Goal: Task Accomplishment & Management: Manage account settings

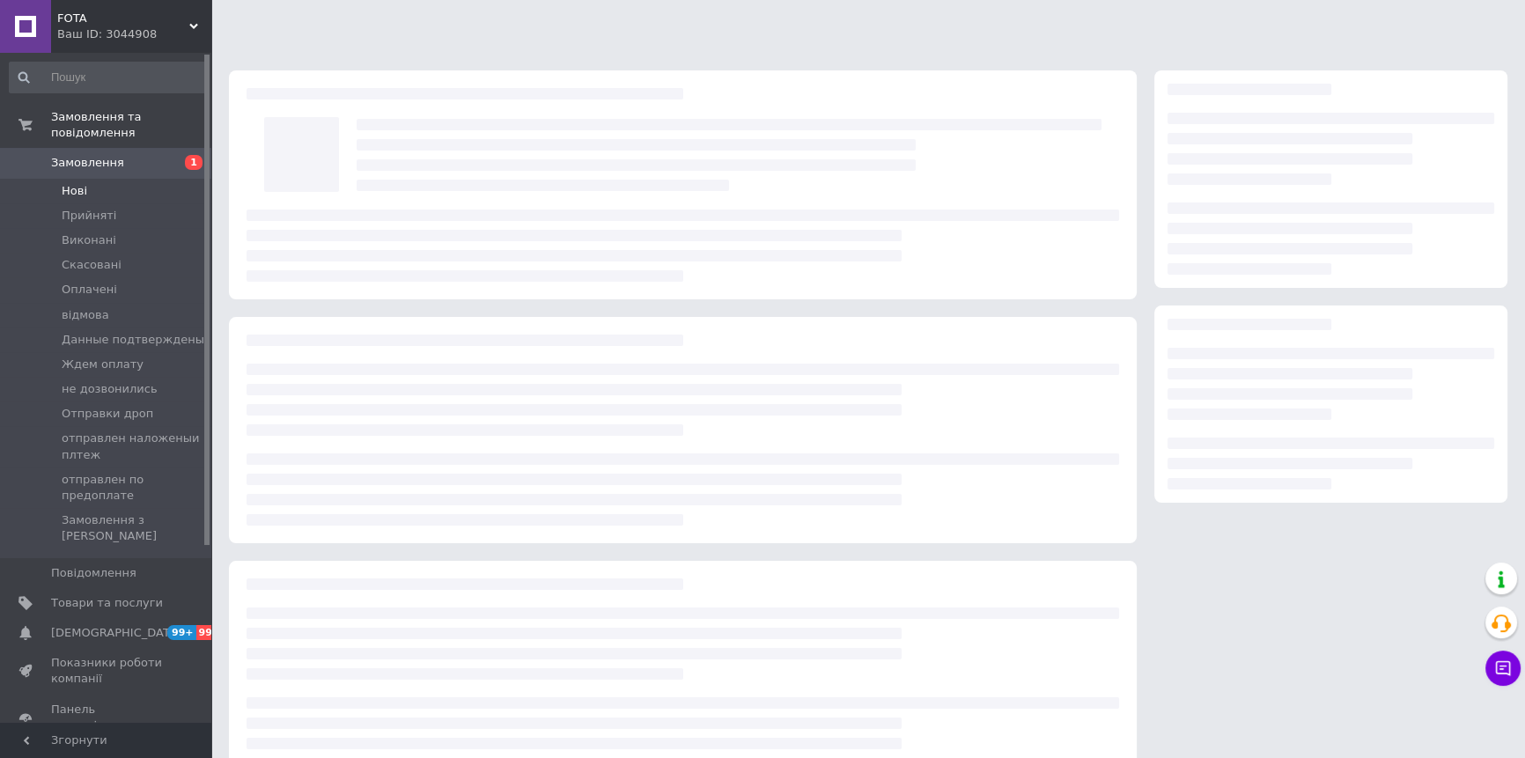
scroll to position [46, 0]
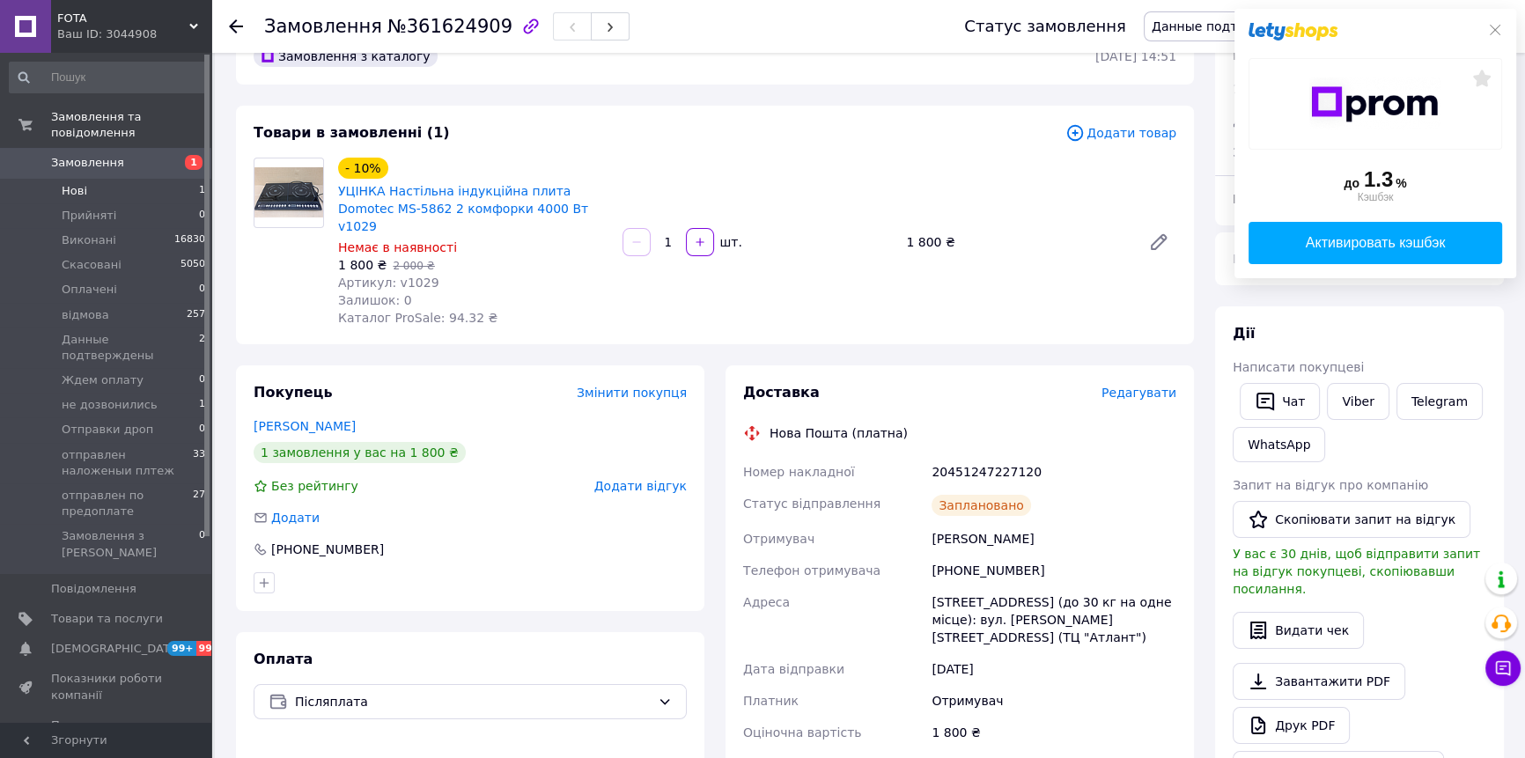
click at [176, 179] on li "Нові 1" at bounding box center [108, 191] width 216 height 25
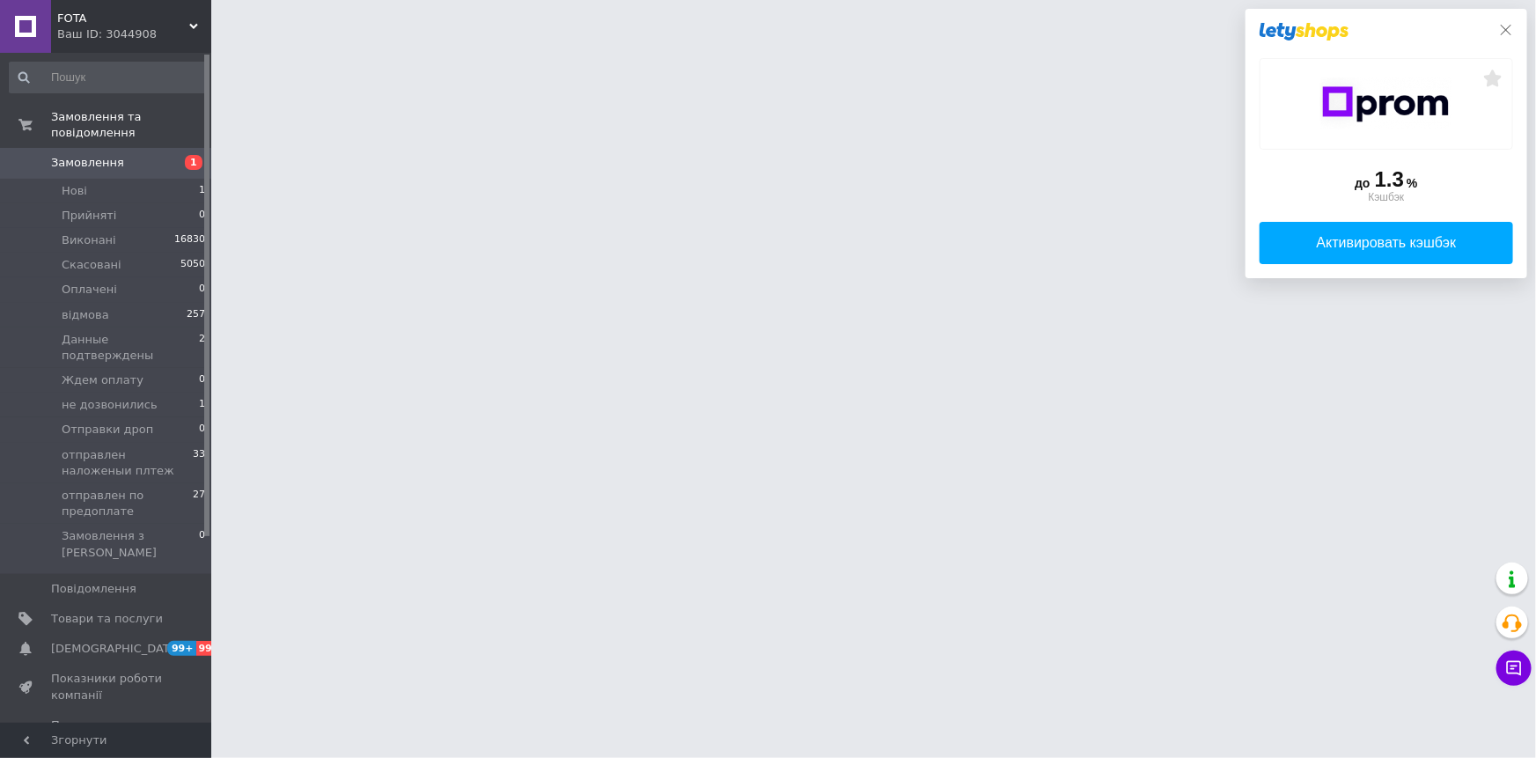
click at [1505, 33] on icon at bounding box center [1506, 30] width 14 height 14
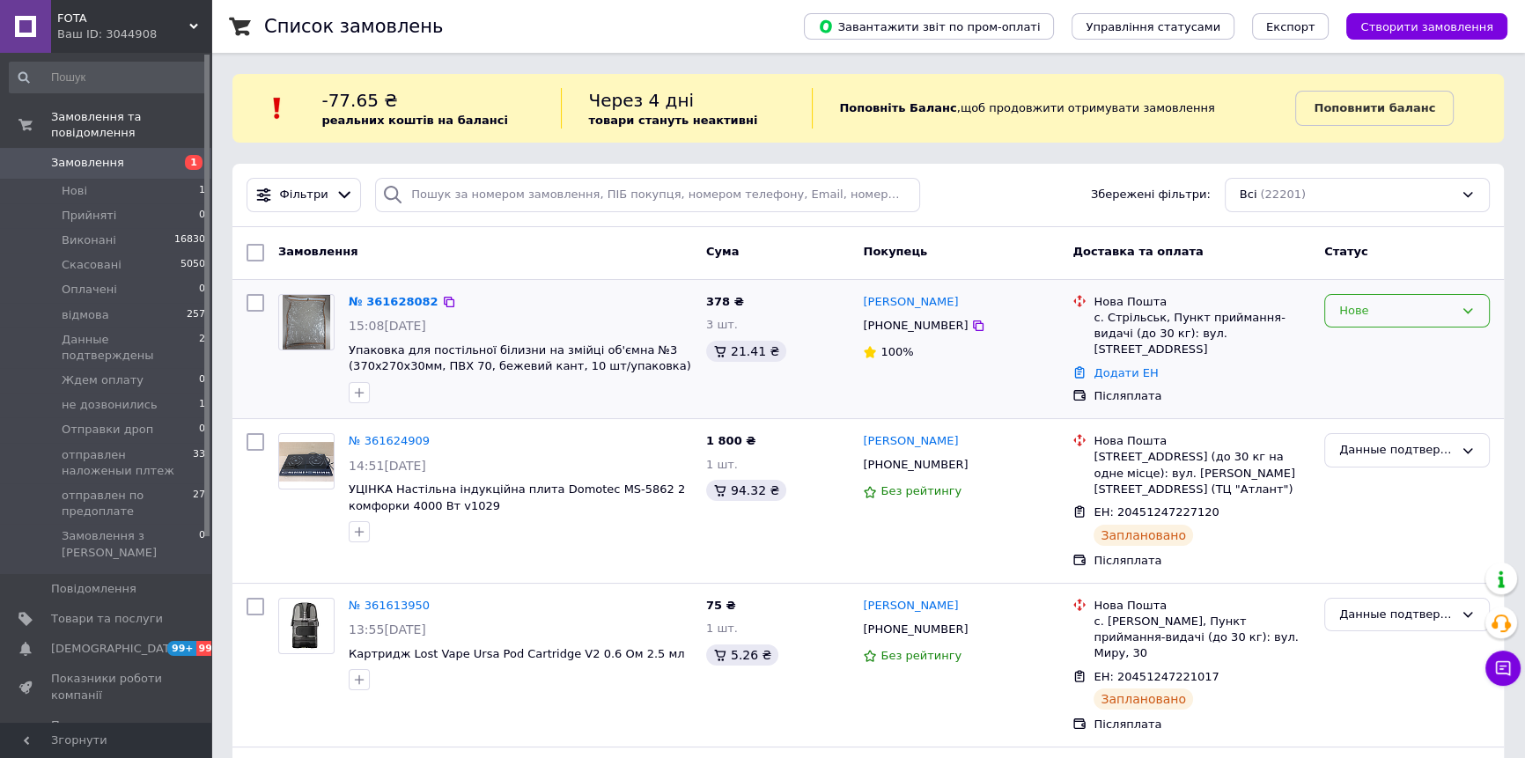
click at [1409, 315] on div "Нове" at bounding box center [1396, 311] width 114 height 18
click at [1406, 343] on li "Прийнято" at bounding box center [1407, 347] width 164 height 33
click at [175, 393] on li "не дозвонились 1" at bounding box center [108, 405] width 216 height 25
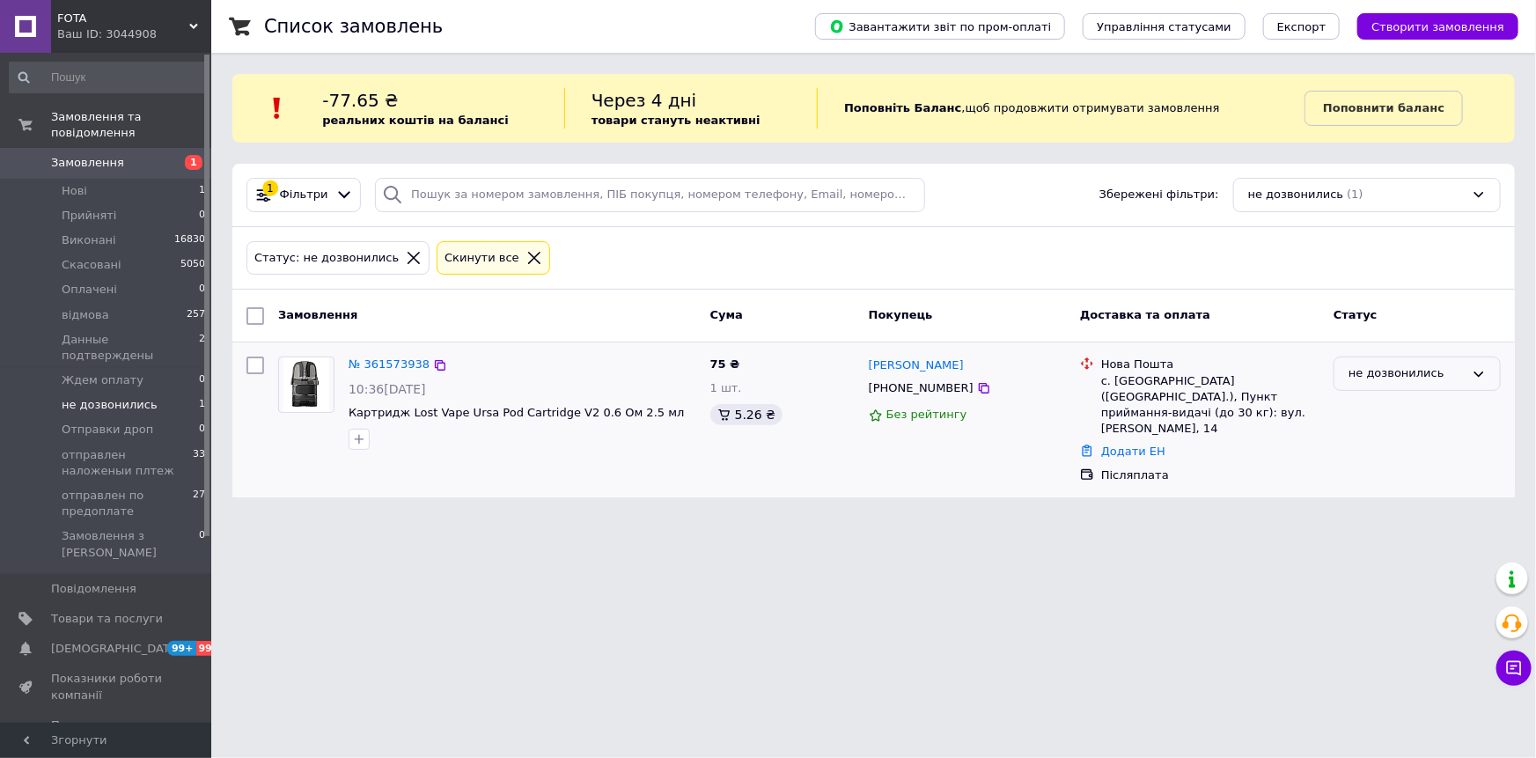
click at [1431, 384] on div "не дозвонились" at bounding box center [1417, 374] width 167 height 34
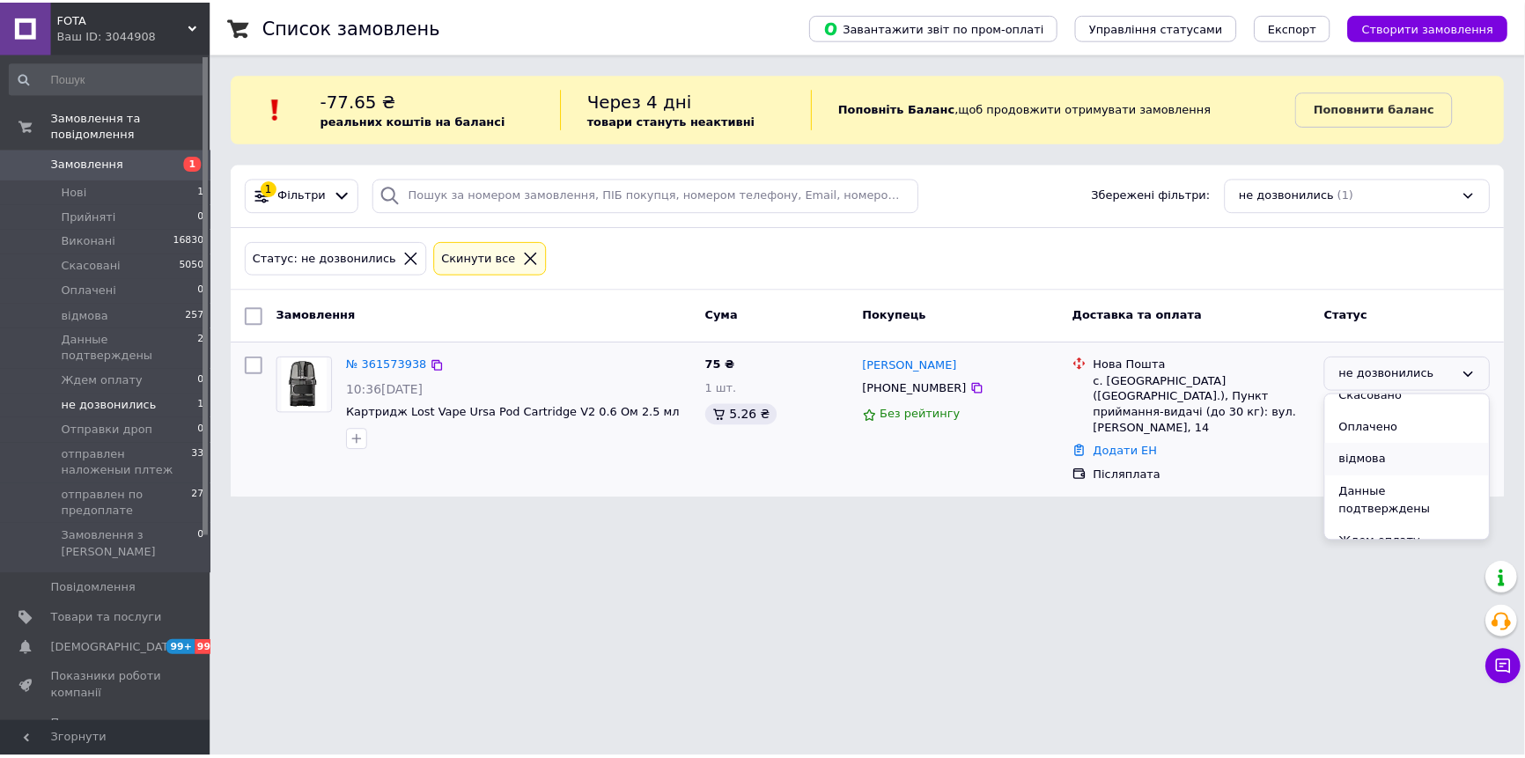
scroll to position [159, 0]
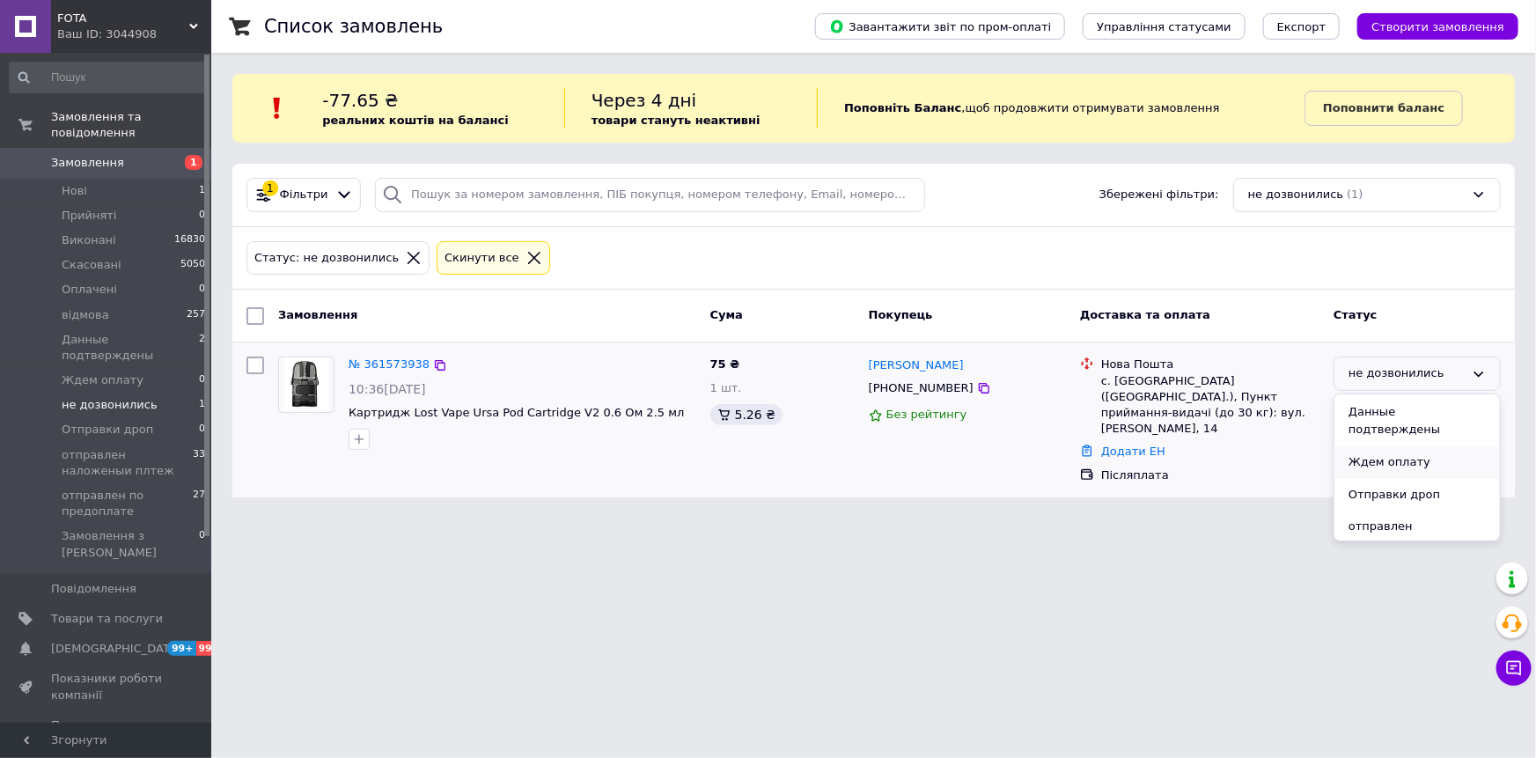
click at [1417, 448] on li "Ждем оплату" at bounding box center [1418, 462] width 166 height 33
click at [137, 332] on span "Данные подтверждены" at bounding box center [130, 348] width 137 height 32
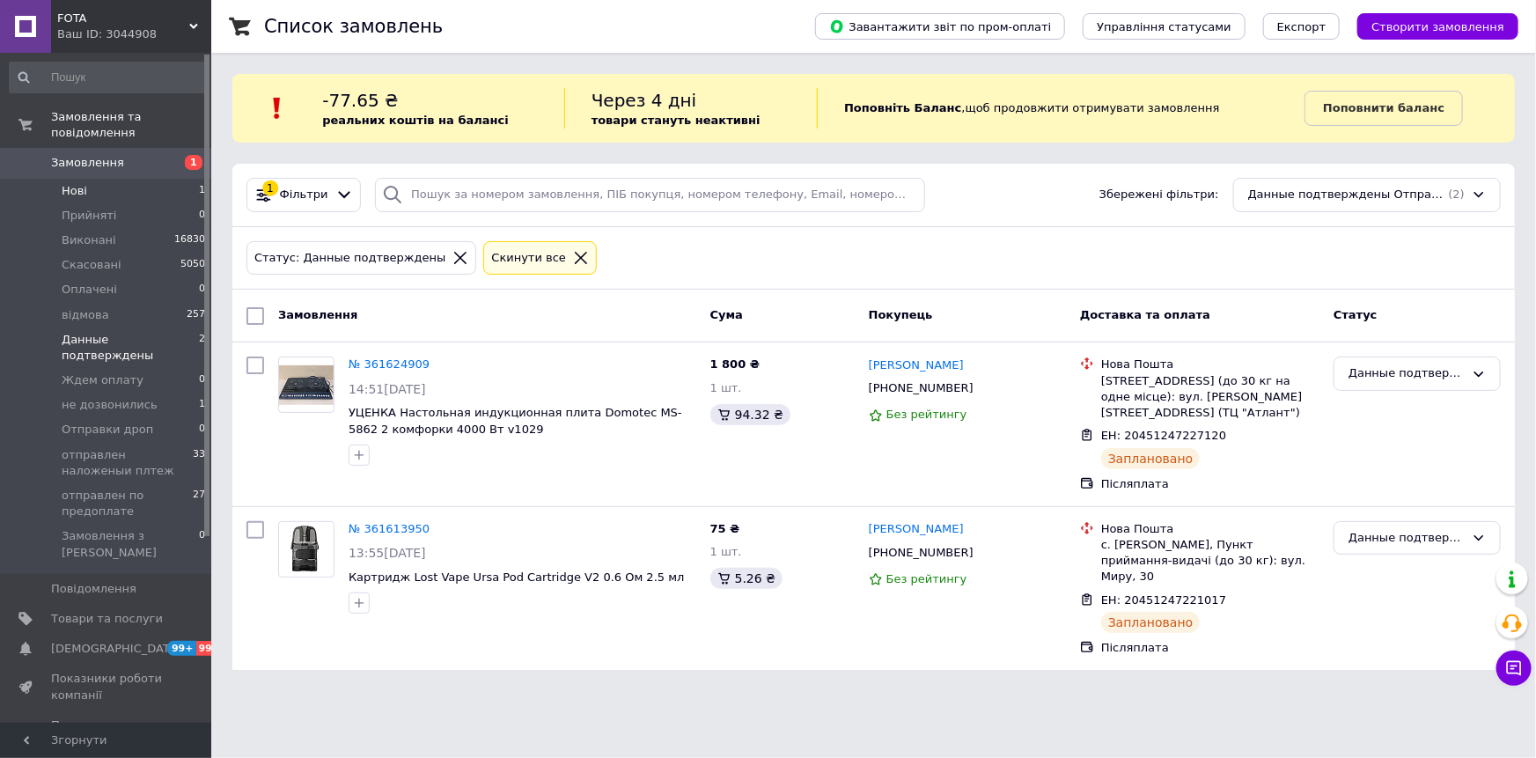
click at [176, 179] on li "Нові 1" at bounding box center [108, 191] width 216 height 25
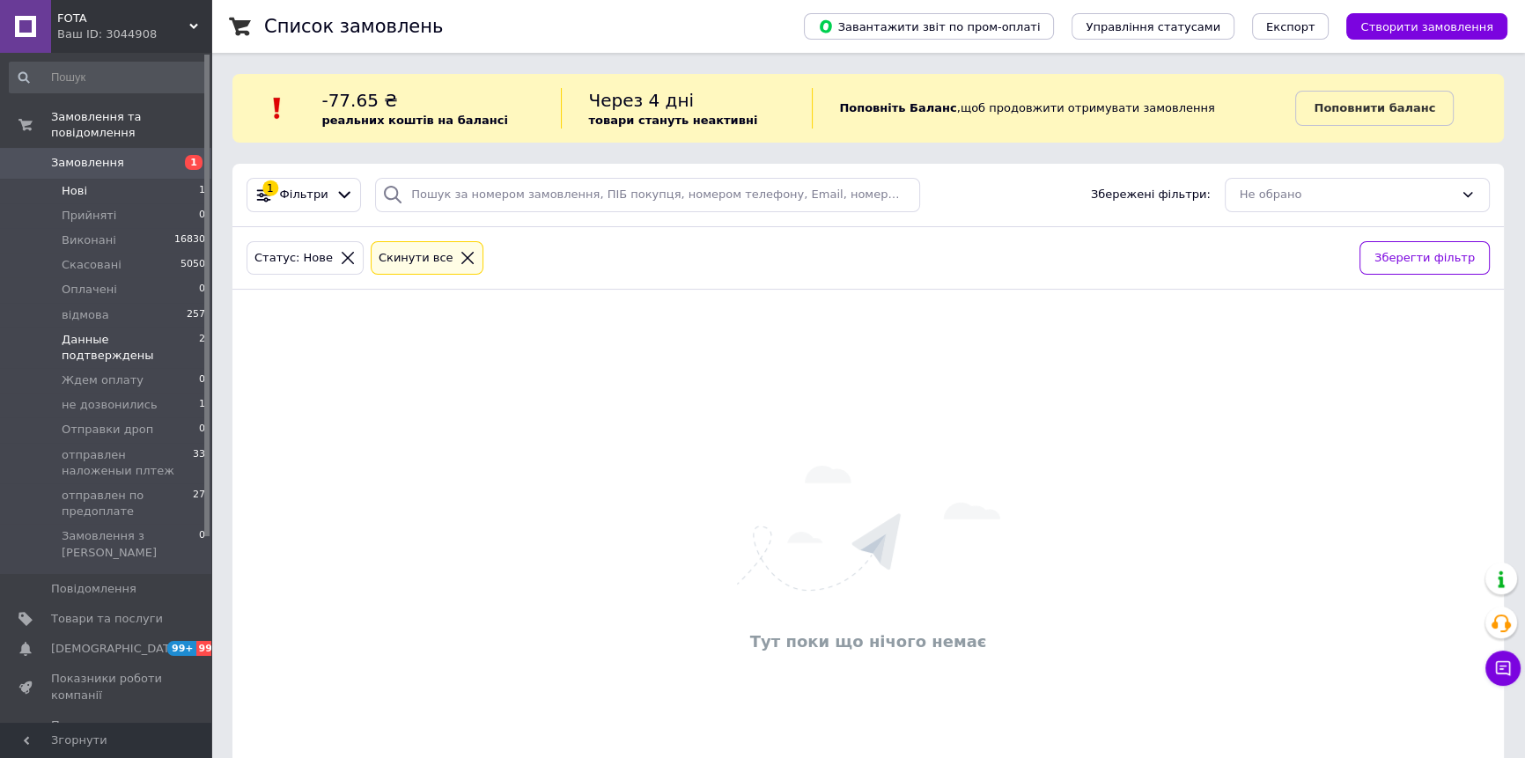
click at [158, 332] on span "Данные подтверждены" at bounding box center [130, 348] width 137 height 32
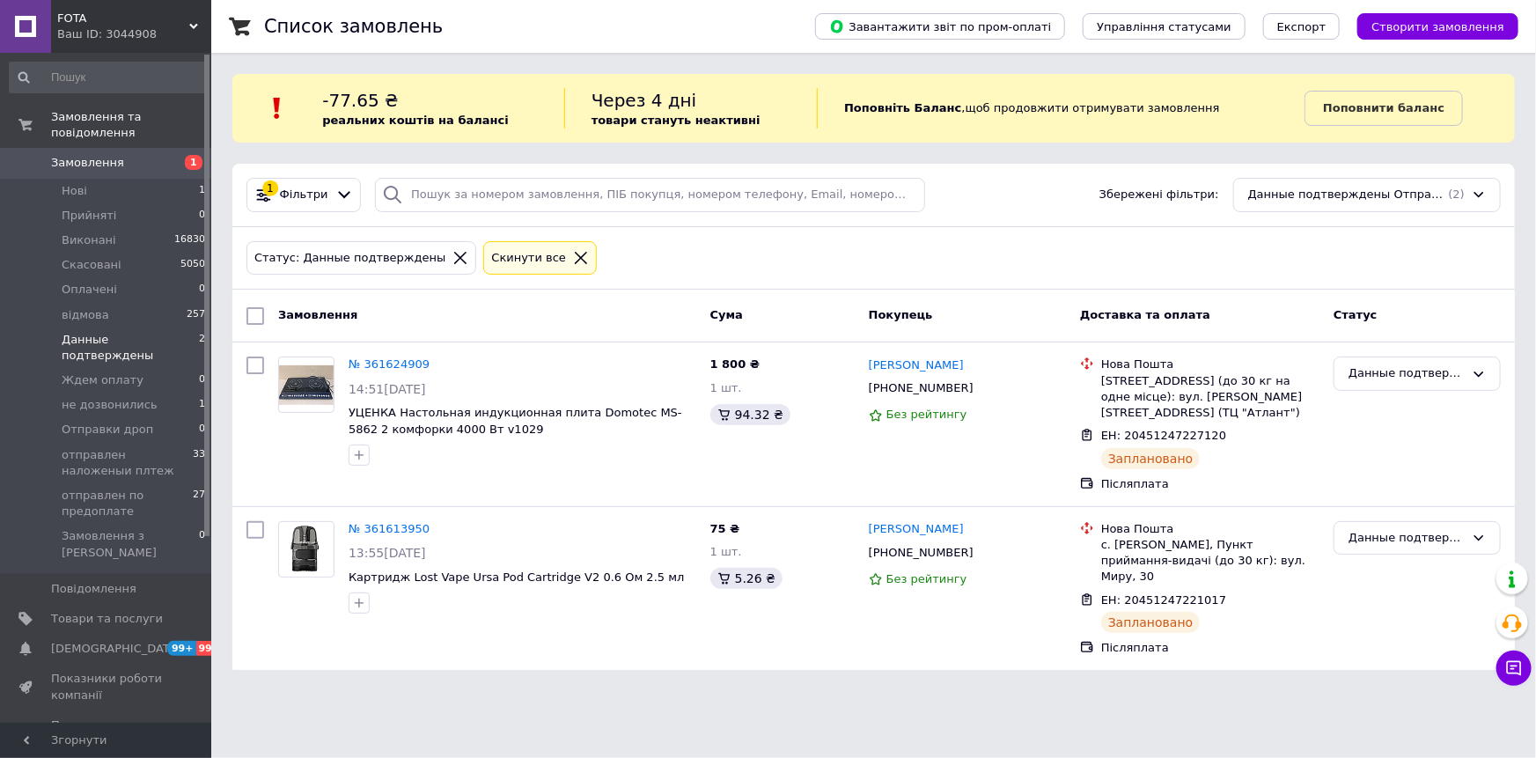
click at [173, 332] on span "Данные подтверждены" at bounding box center [130, 348] width 137 height 32
click at [150, 393] on li "не дозвонились 1" at bounding box center [108, 405] width 216 height 25
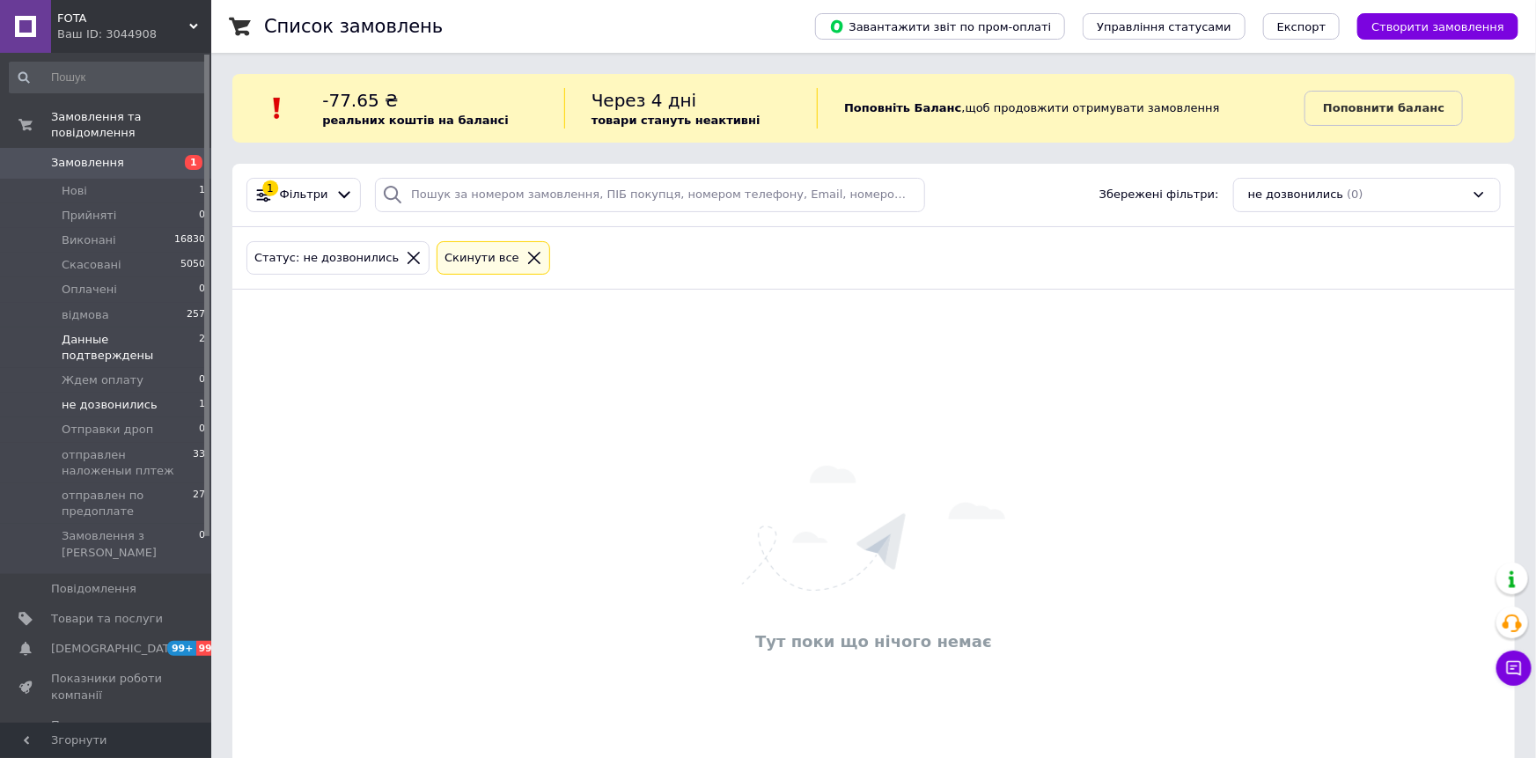
click at [159, 332] on span "Данные подтверждены" at bounding box center [130, 348] width 137 height 32
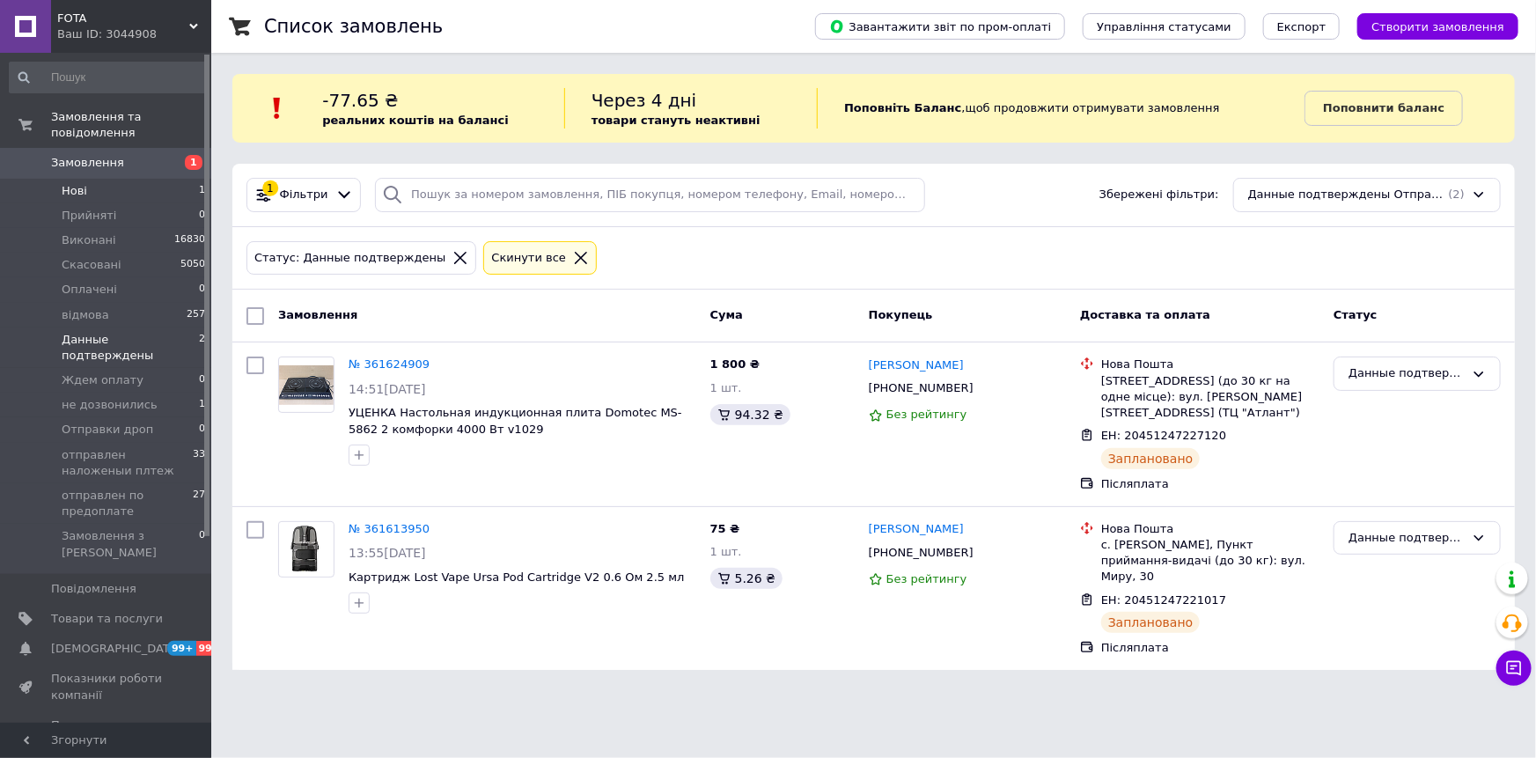
click at [173, 179] on li "Нові 1" at bounding box center [108, 191] width 216 height 25
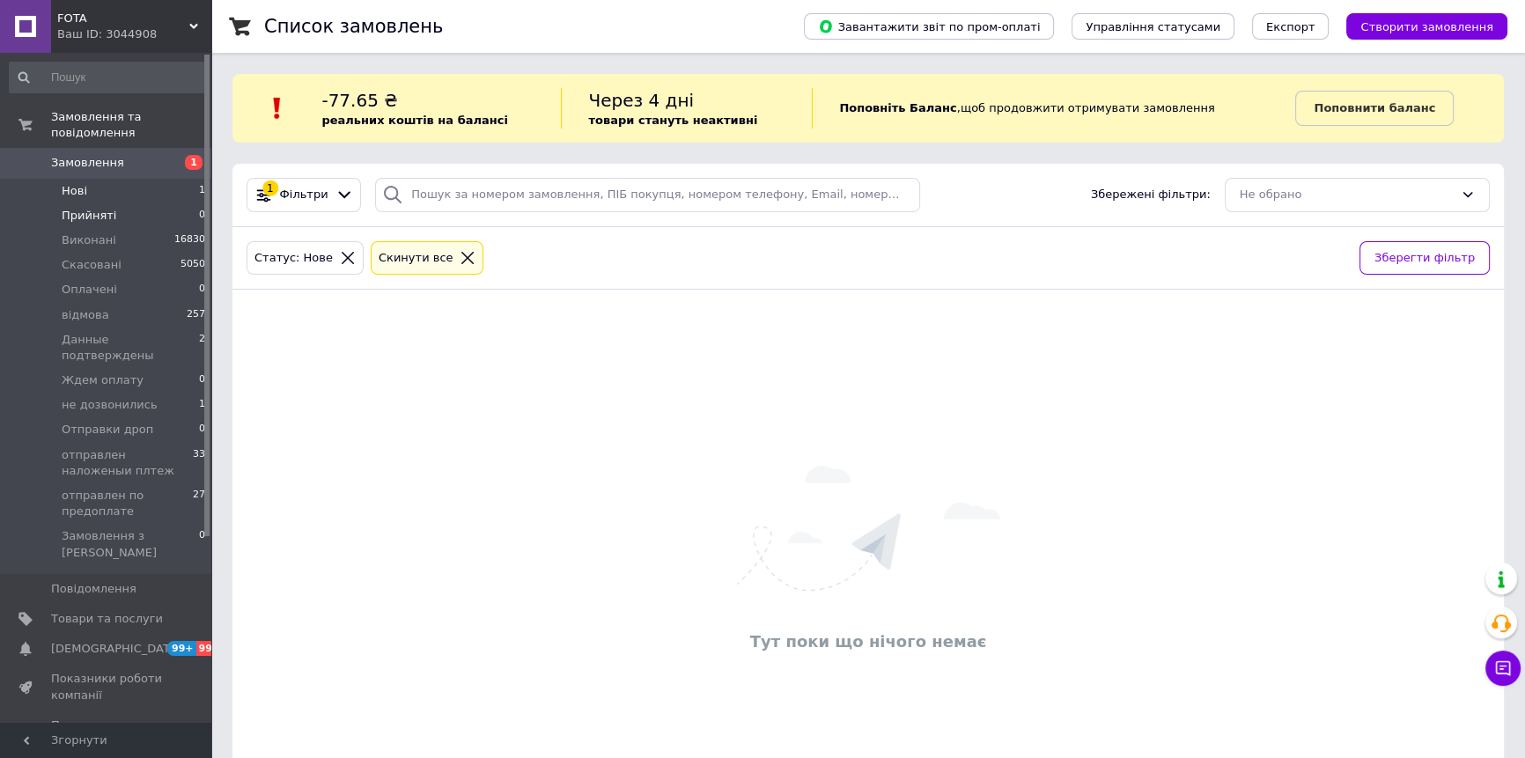
click at [173, 203] on li "Прийняті 0" at bounding box center [108, 215] width 216 height 25
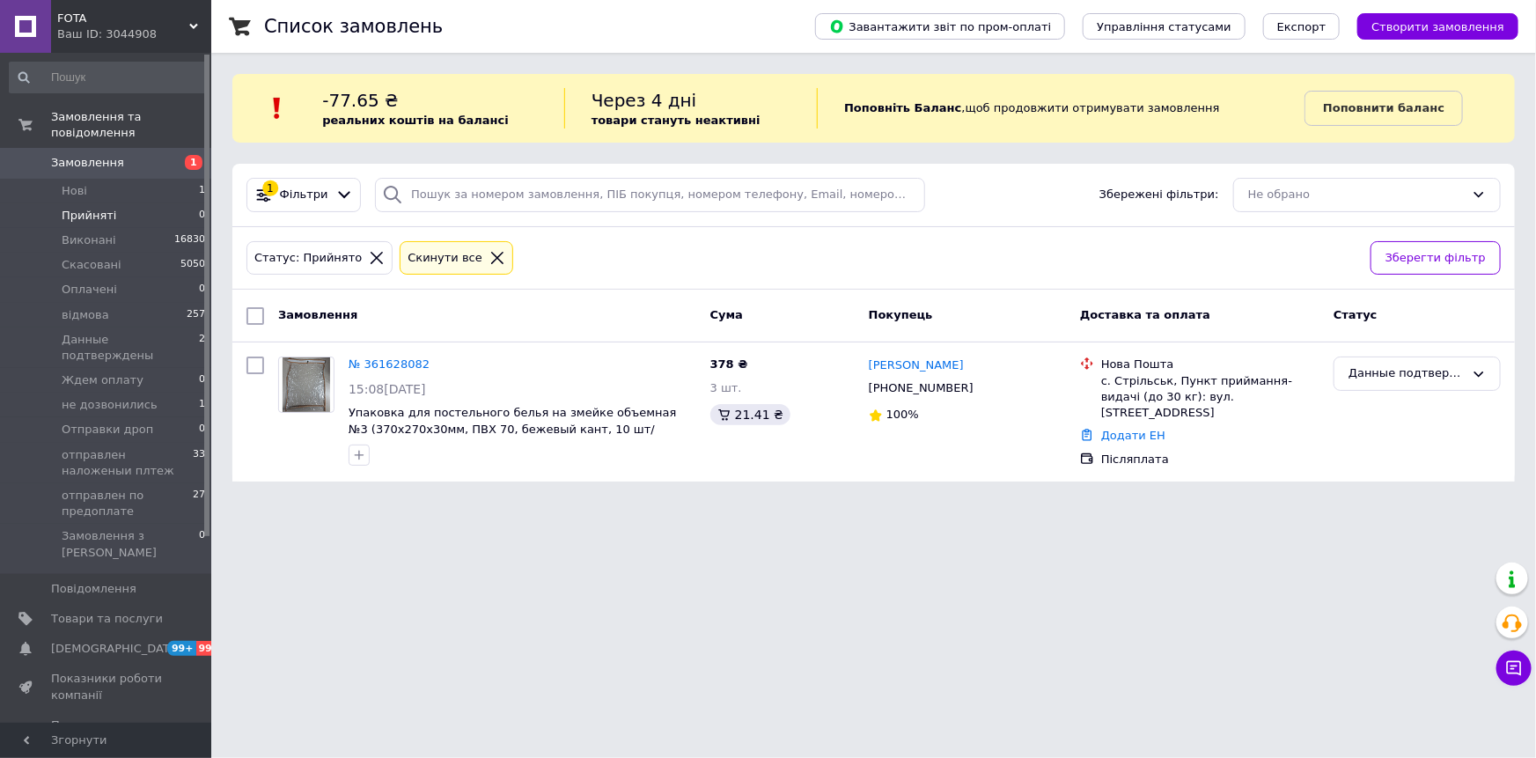
click at [397, 357] on link "№ 361628082" at bounding box center [389, 363] width 81 height 13
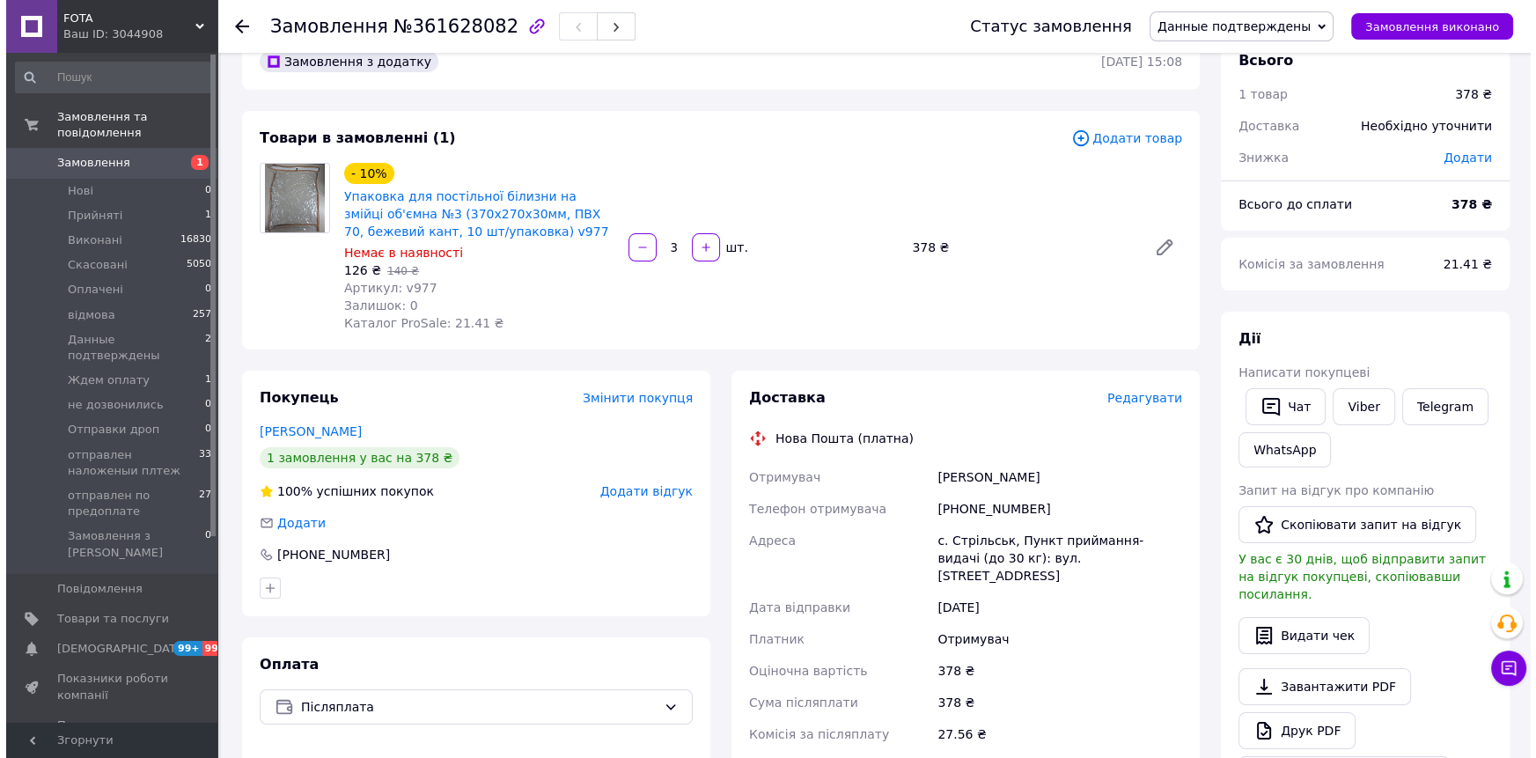
scroll to position [79, 0]
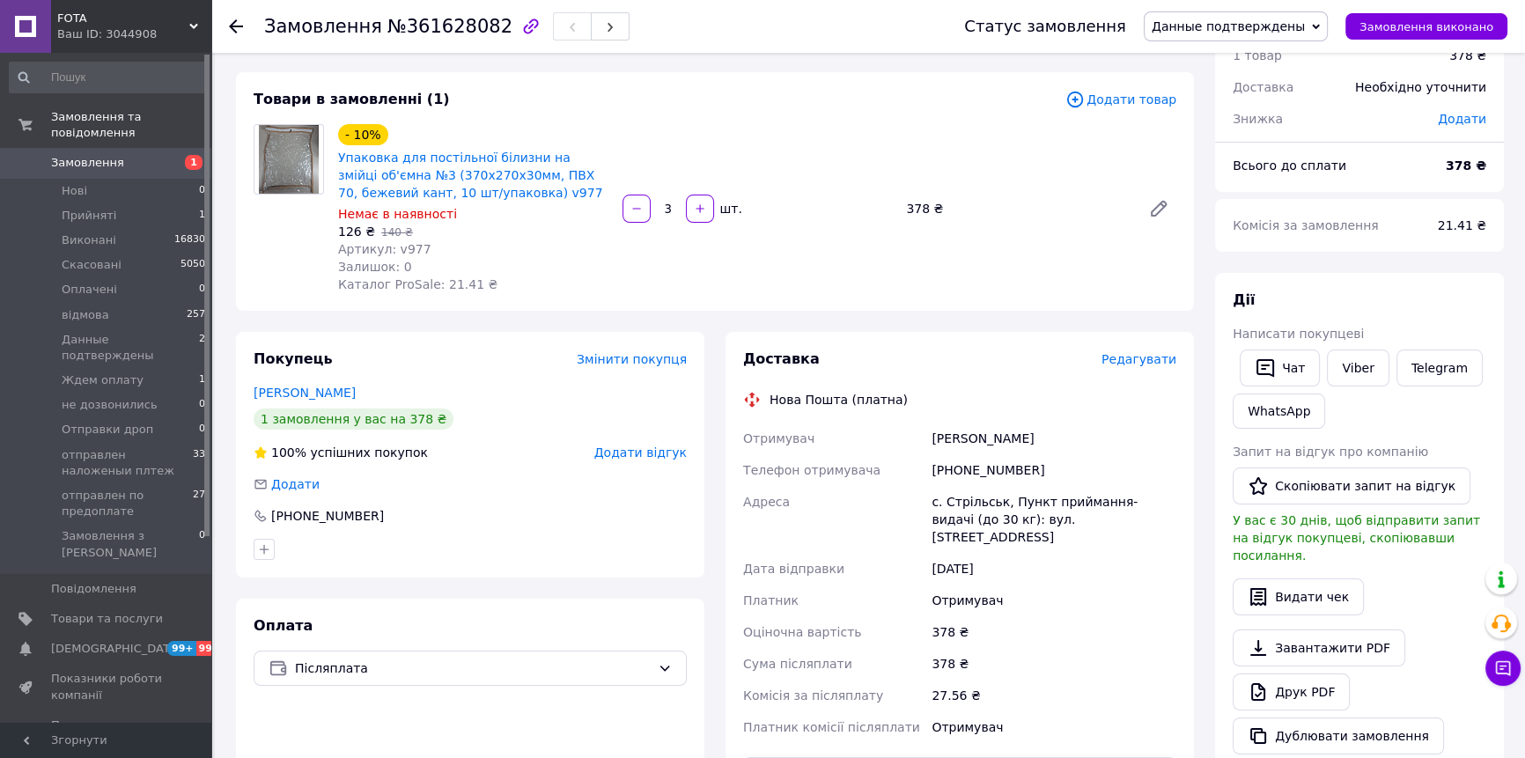
click at [1158, 357] on span "Редагувати" at bounding box center [1138, 359] width 75 height 14
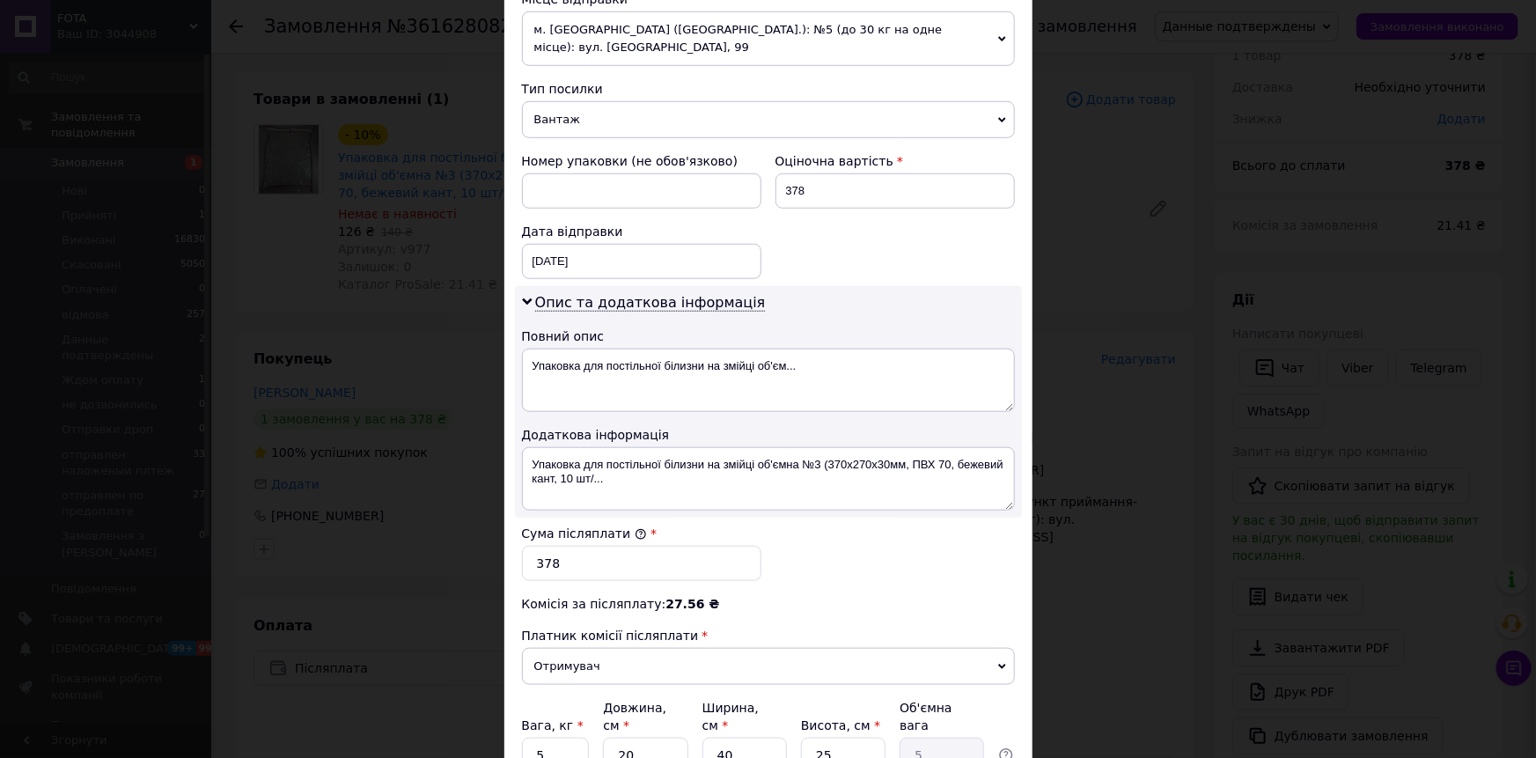
scroll to position [640, 0]
drag, startPoint x: 558, startPoint y: 453, endPoint x: 646, endPoint y: 466, distance: 89.0
click at [646, 466] on textarea "Упаковка для постільної білизни на змійці об'ємна №3 (370х270х30мм, ПВХ 70, беж…" at bounding box center [768, 477] width 493 height 63
click at [530, 446] on textarea "Упаковка для постільної білизни на змійці об'ємна №3 (370х270х30мм, ПВХ 70, беж…" at bounding box center [768, 477] width 493 height 63
click at [616, 460] on textarea "3 ШТ Упаковка для постільної білизни на змійці об'ємна №3 (370х270х30мм, ПВХ 70…" at bounding box center [768, 477] width 493 height 63
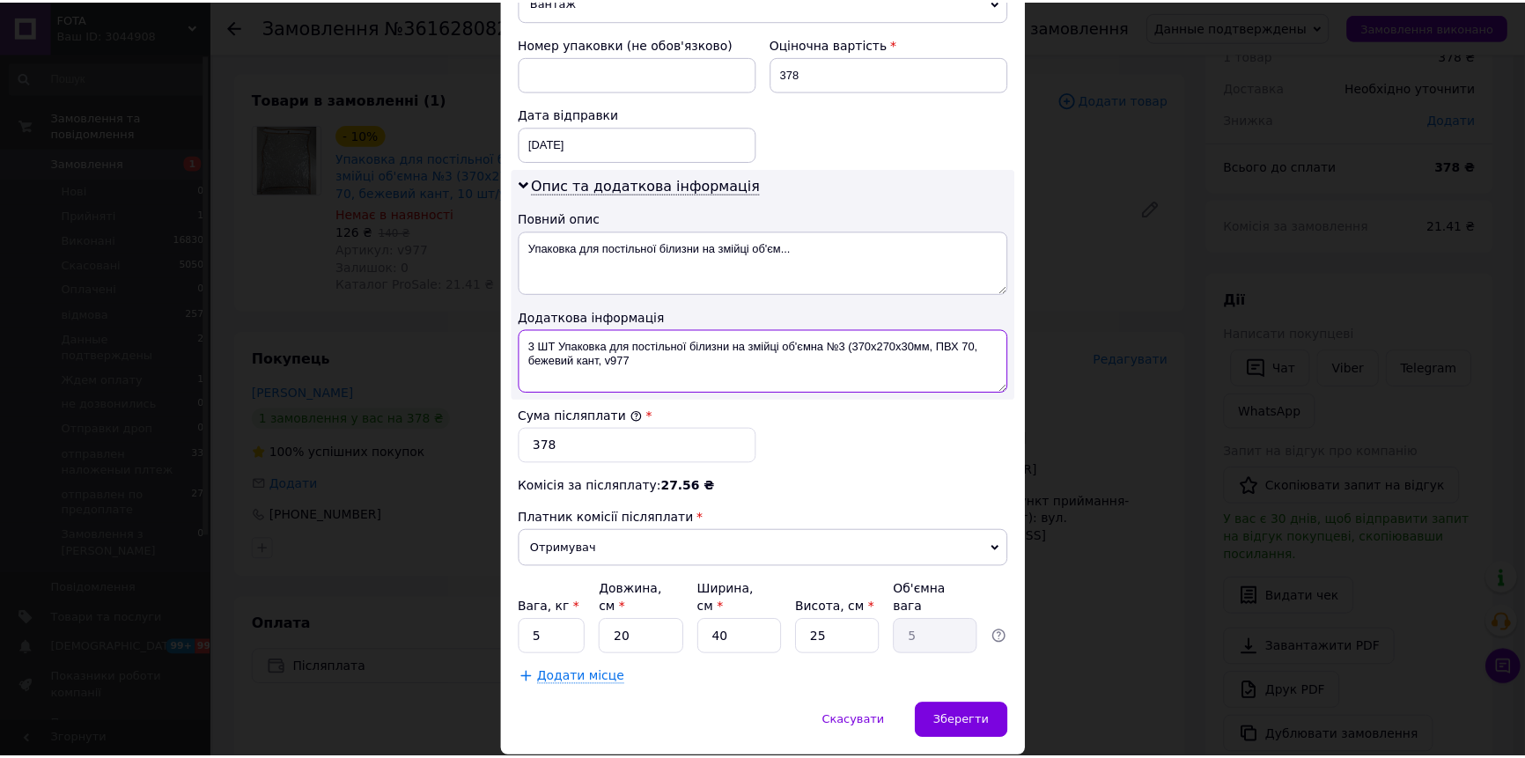
scroll to position [779, 0]
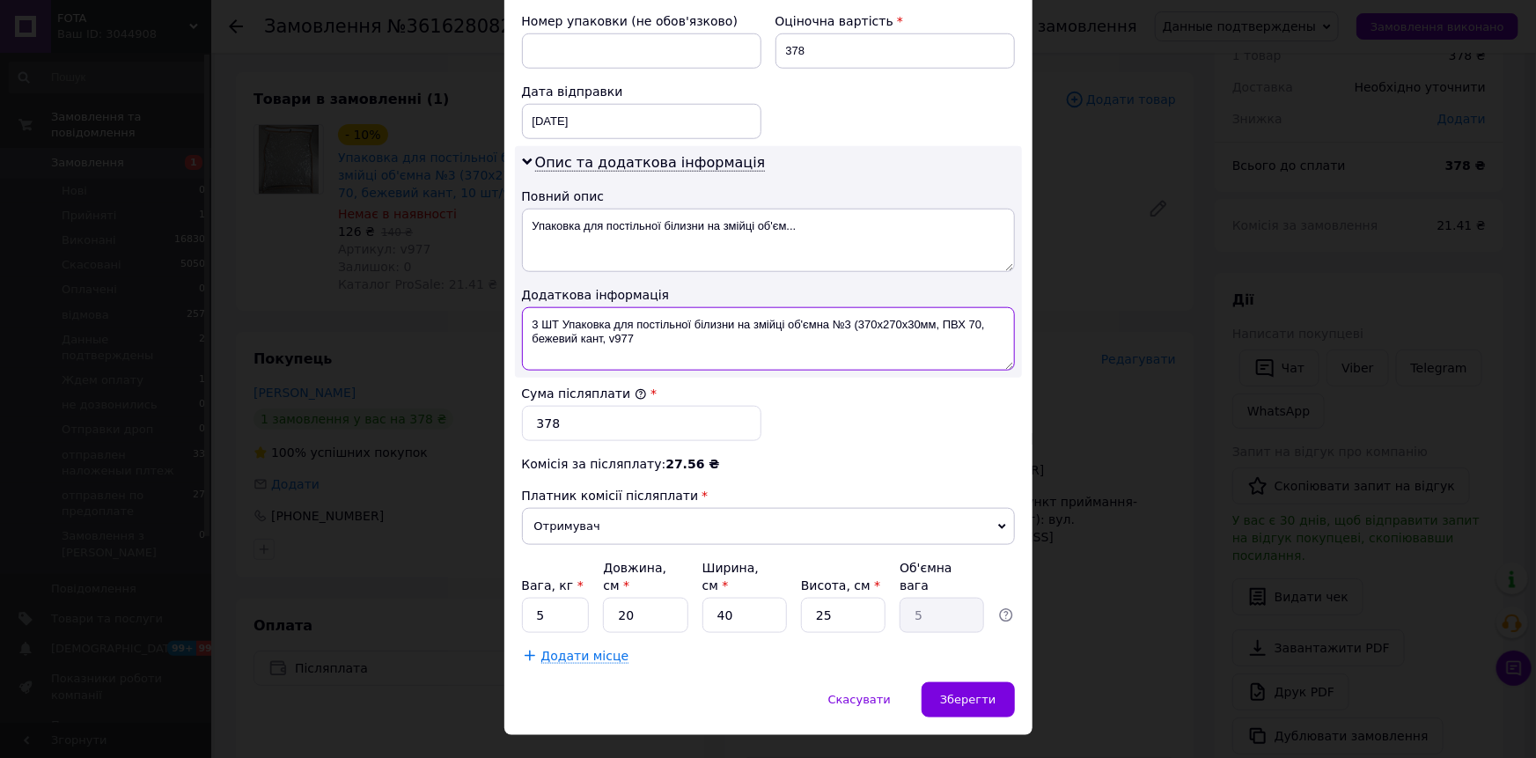
type textarea "3 ШТ Упаковка для постільної білизни на змійці об'ємна №3 (370х270х30мм, ПВХ 70…"
click at [579, 598] on input "5" at bounding box center [556, 615] width 68 height 35
type input "3"
type input "5"
type input "1.25"
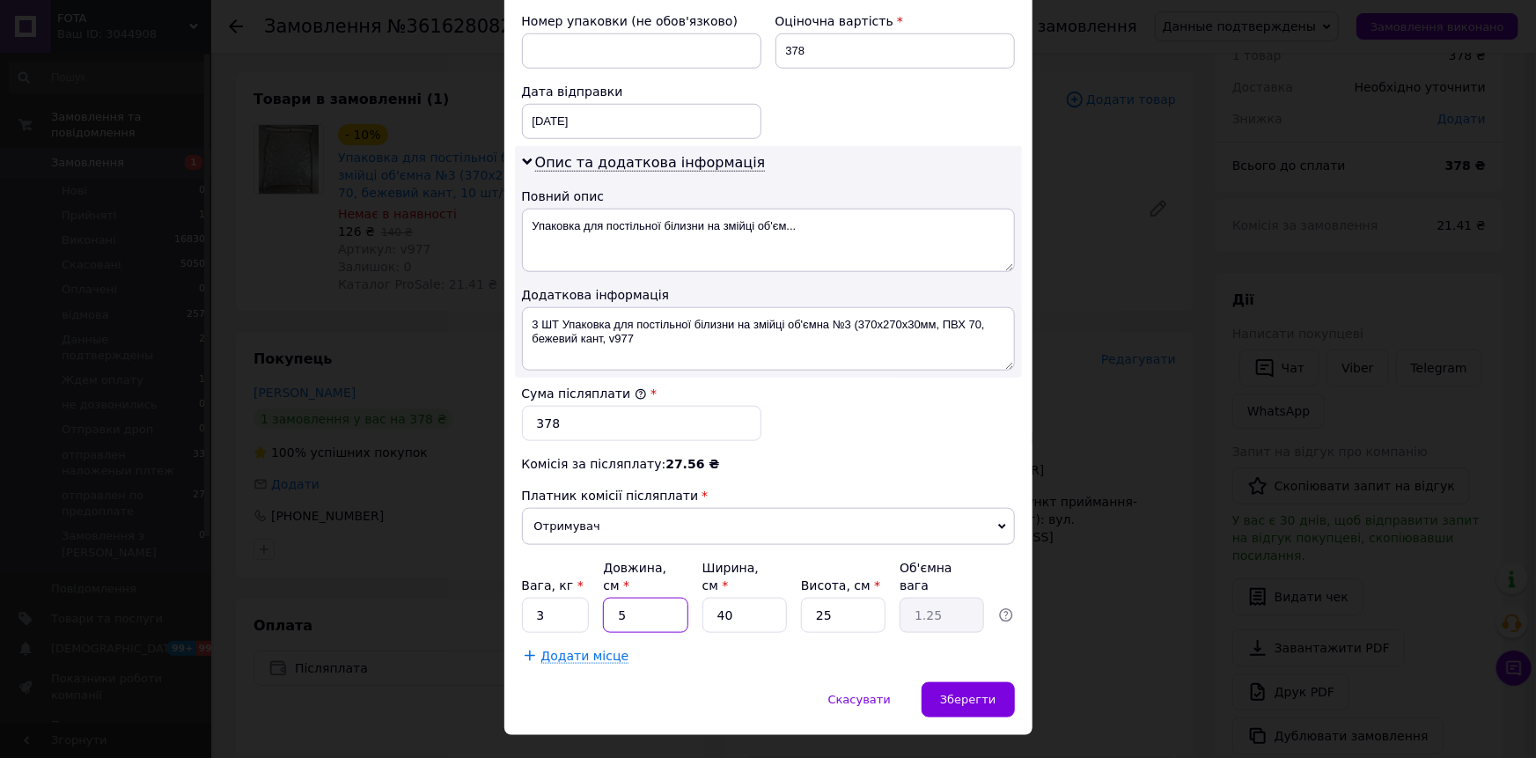
type input "5"
type input "0.16"
type input "55"
type input "1.72"
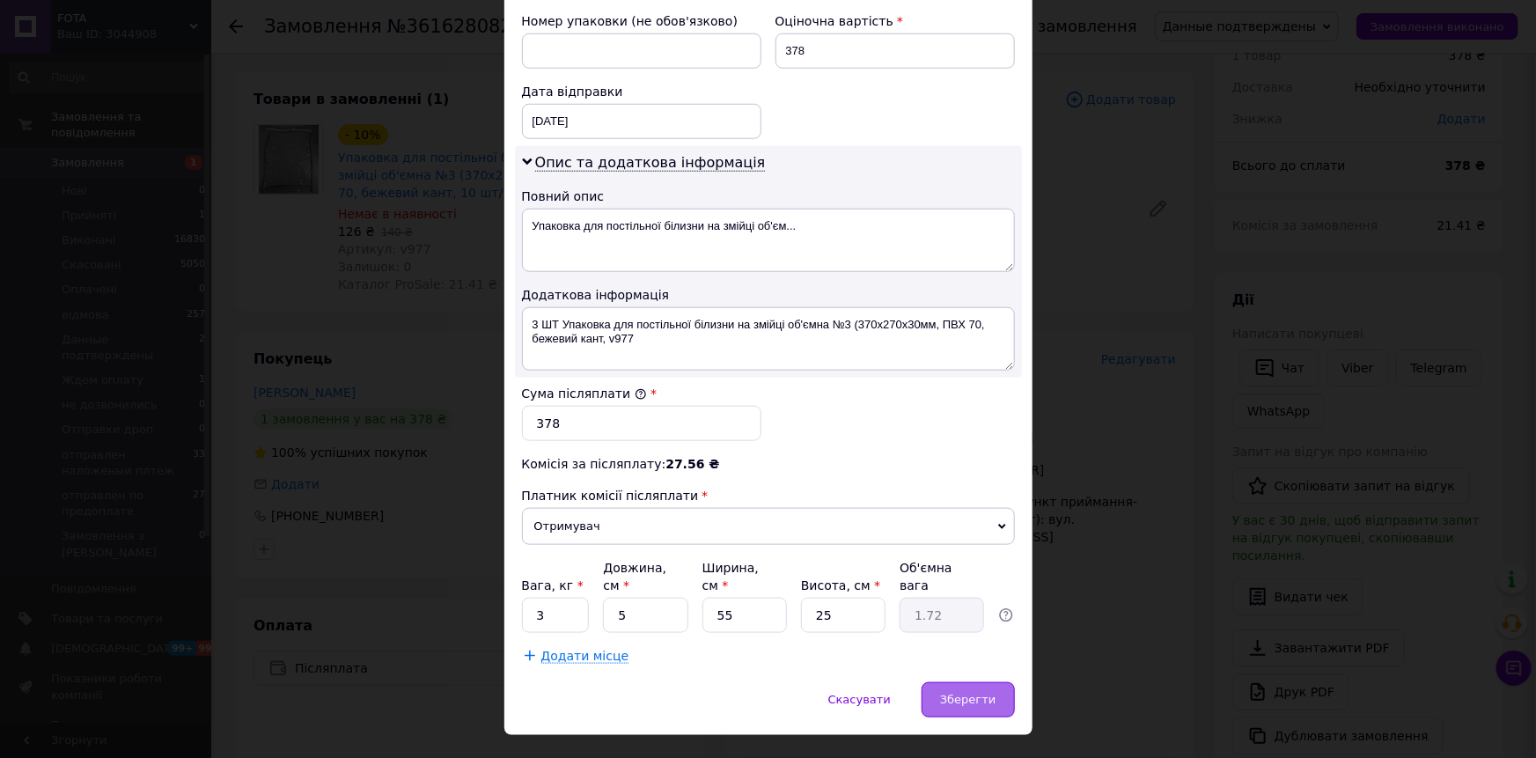
click at [979, 693] on span "Зберегти" at bounding box center [967, 699] width 55 height 13
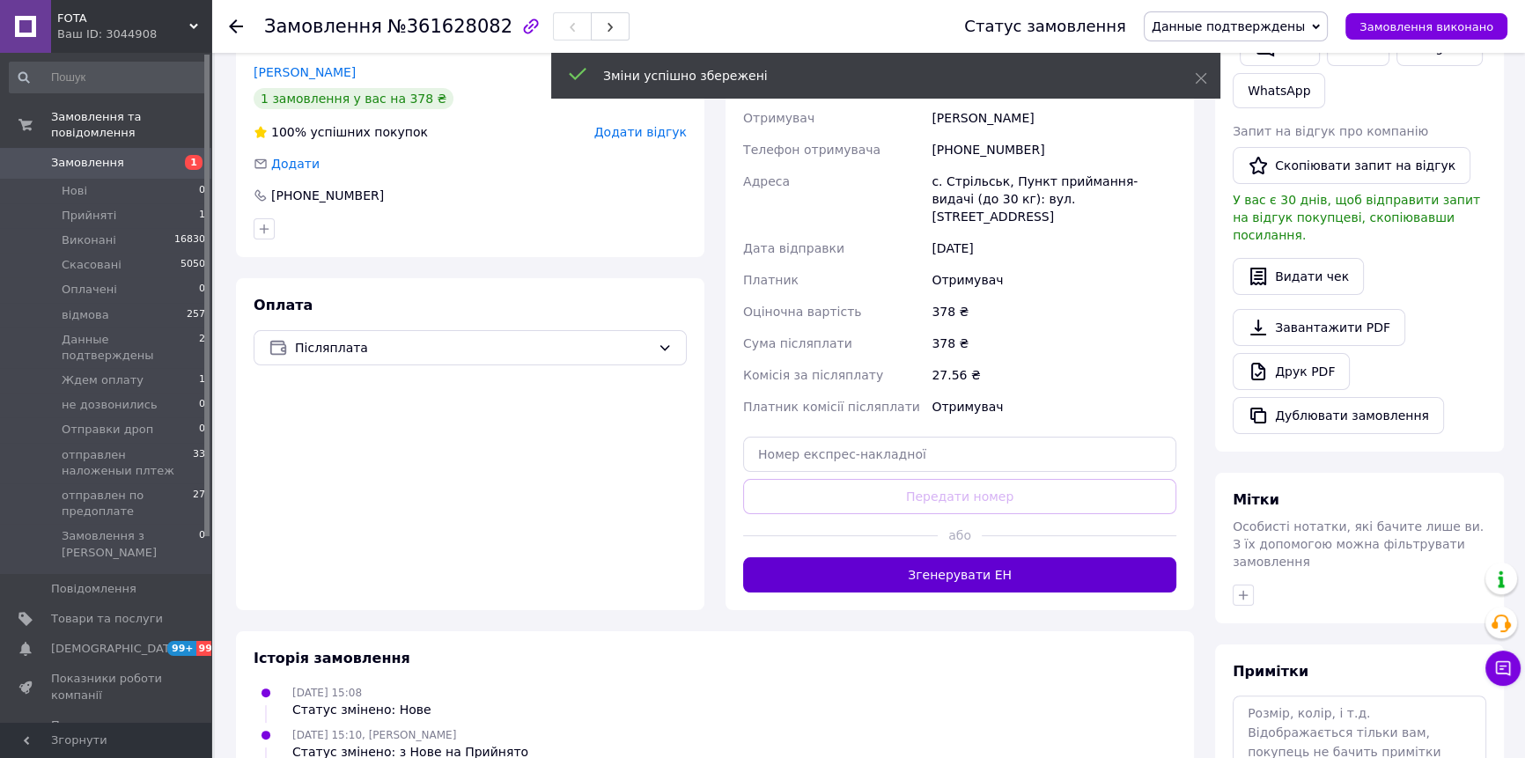
click at [1066, 572] on button "Згенерувати ЕН" at bounding box center [959, 574] width 433 height 35
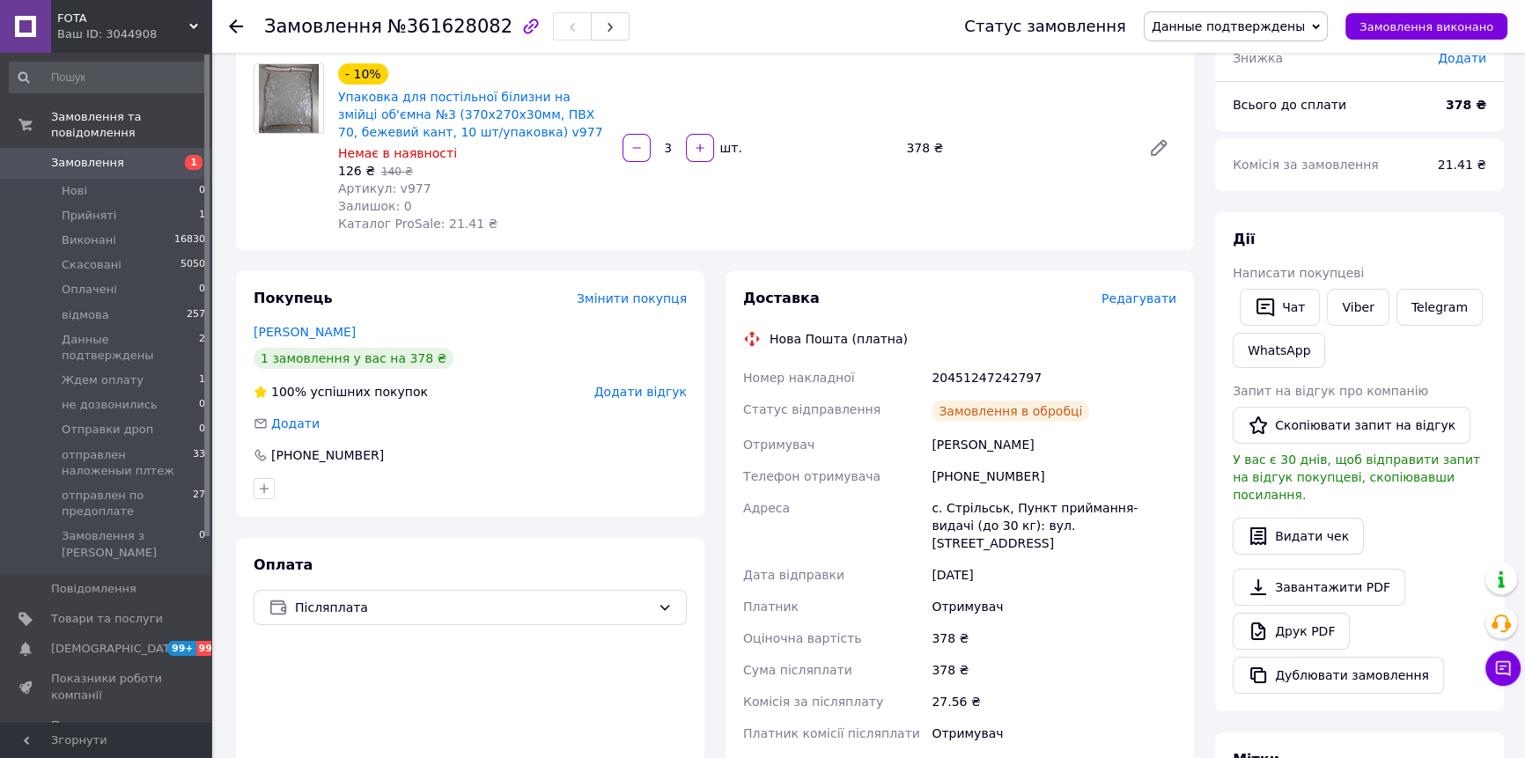
scroll to position [239, 0]
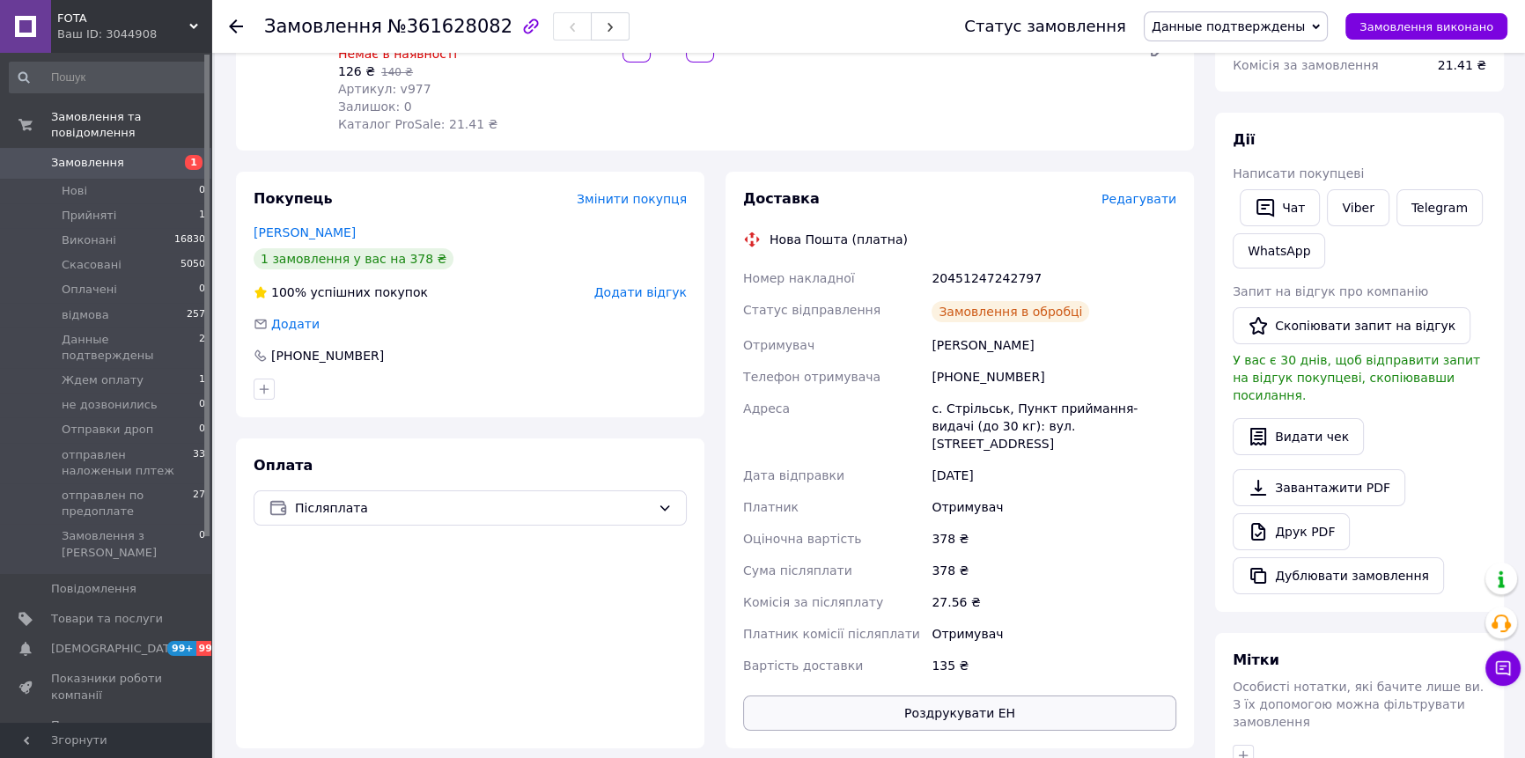
click at [1053, 696] on button "Роздрукувати ЕН" at bounding box center [959, 713] width 433 height 35
click at [160, 611] on span "Товари та послуги" at bounding box center [107, 619] width 112 height 16
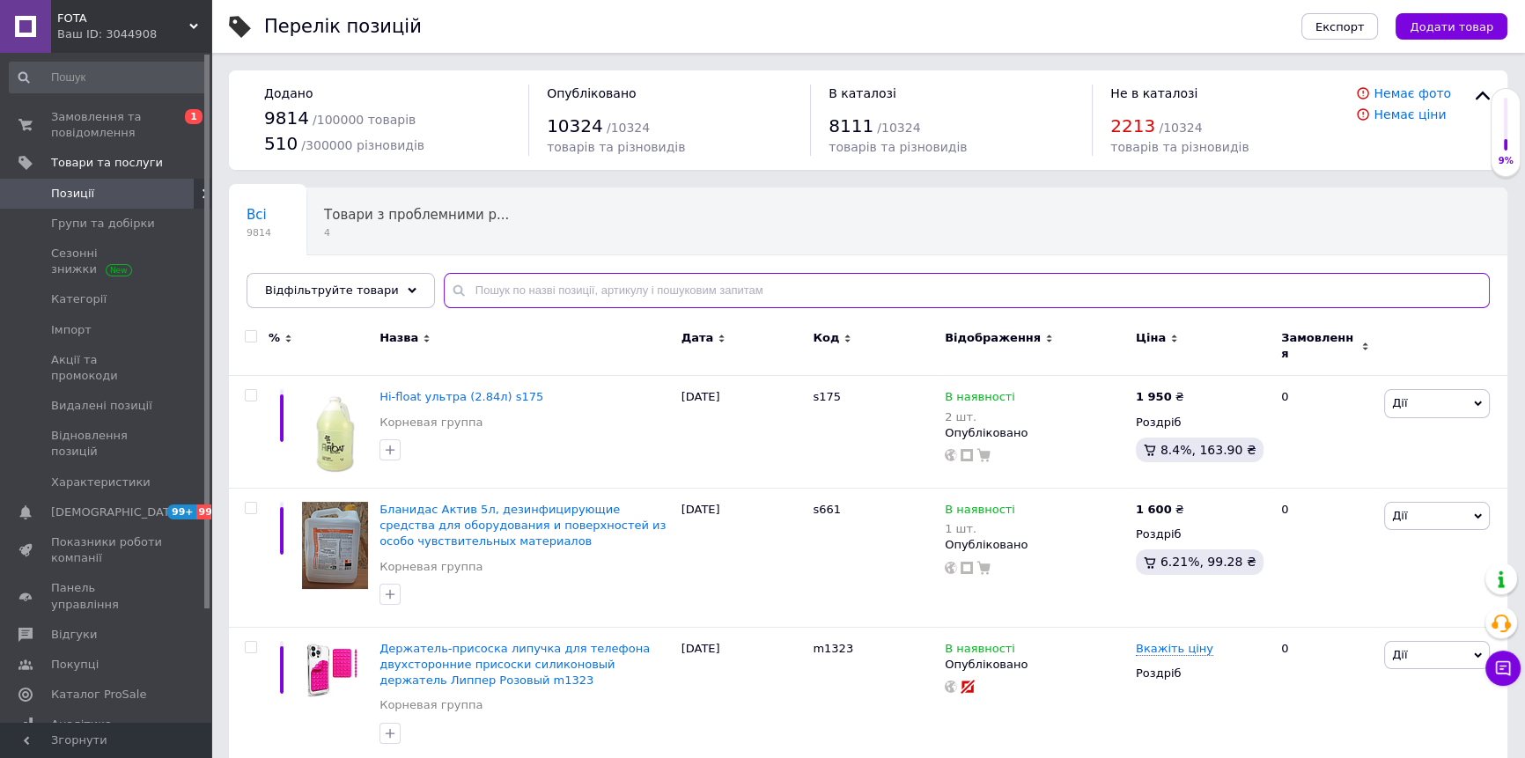
click at [486, 291] on input "text" at bounding box center [967, 290] width 1046 height 35
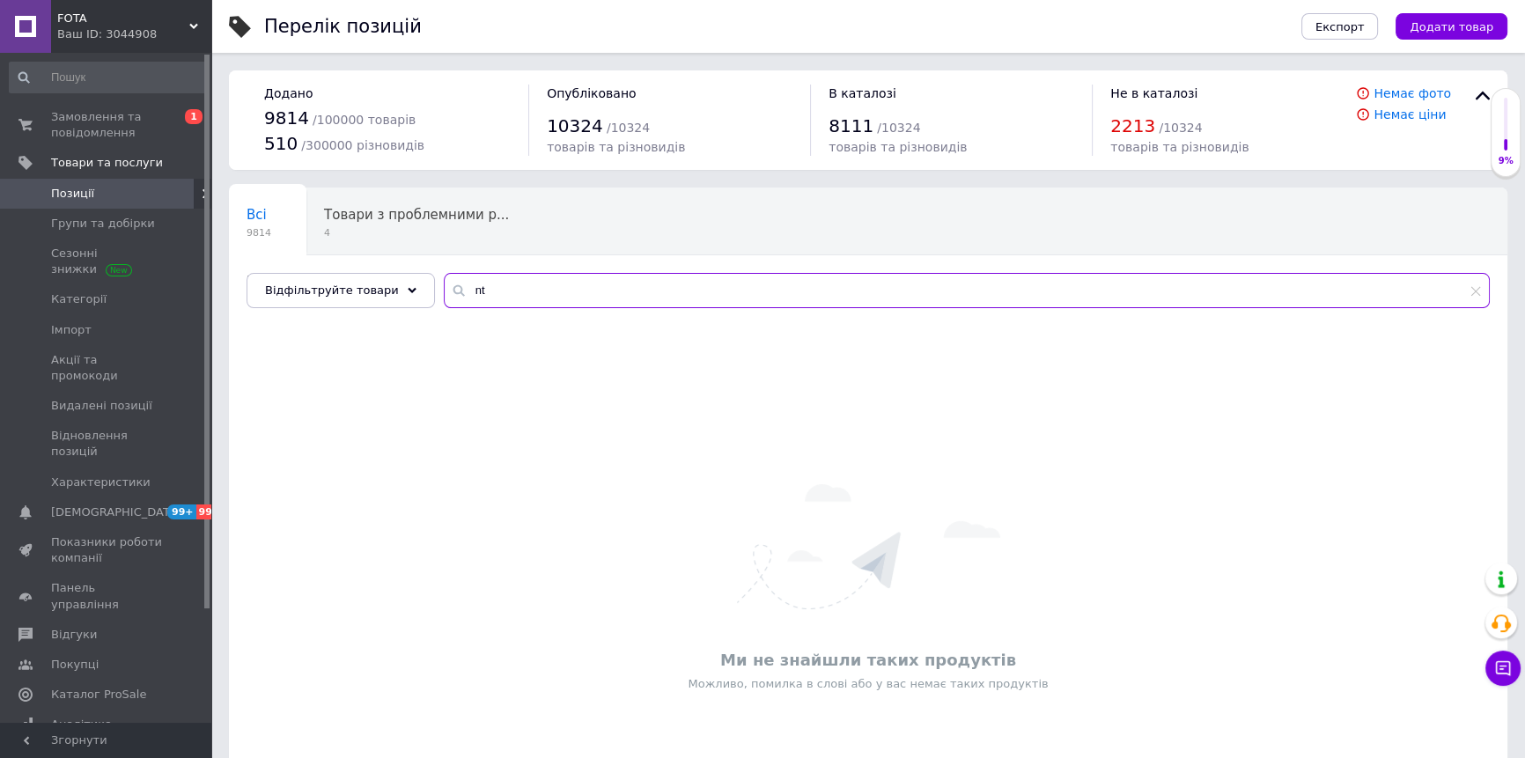
type input "n"
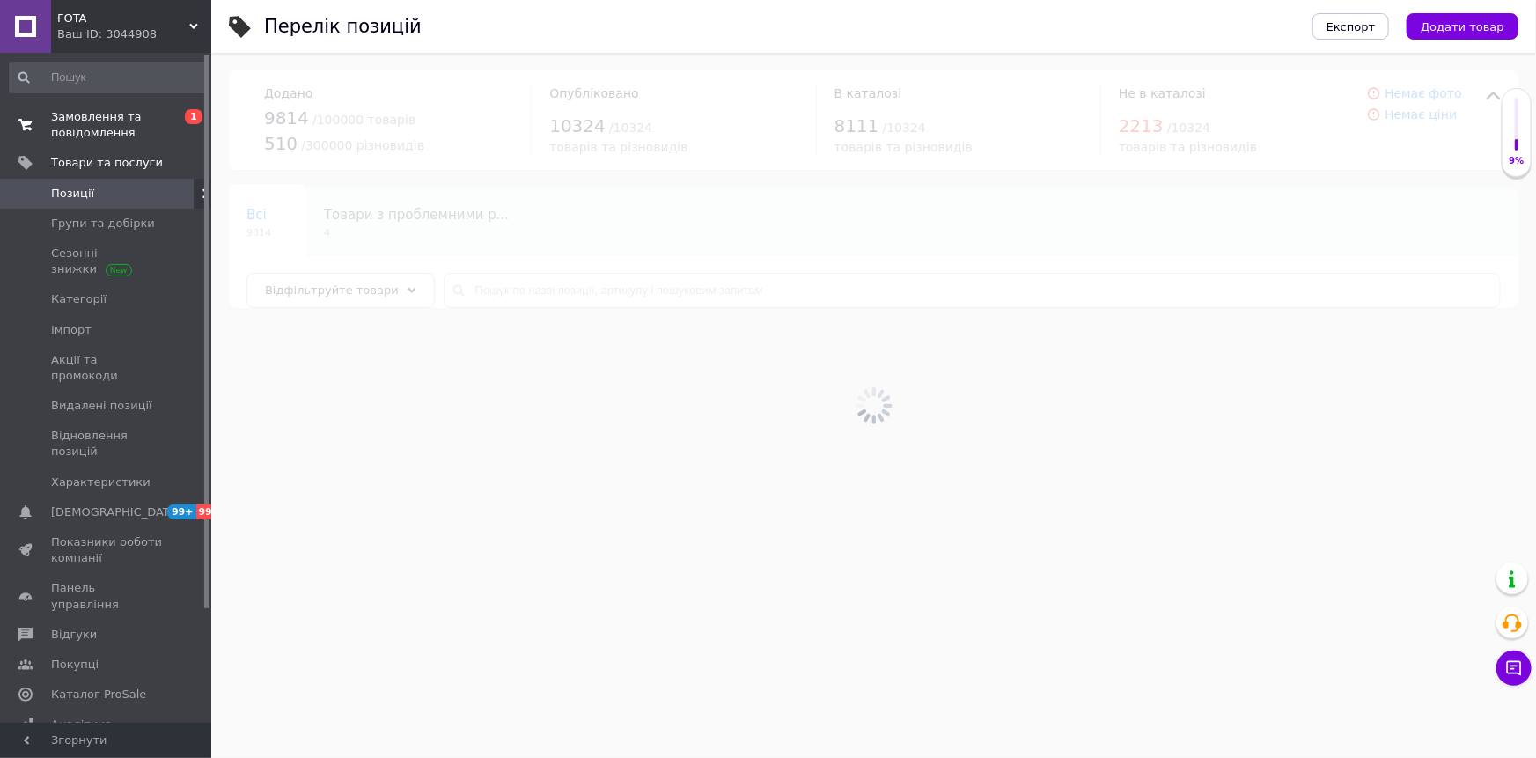
click at [79, 123] on span "Замовлення та повідомлення" at bounding box center [107, 125] width 112 height 32
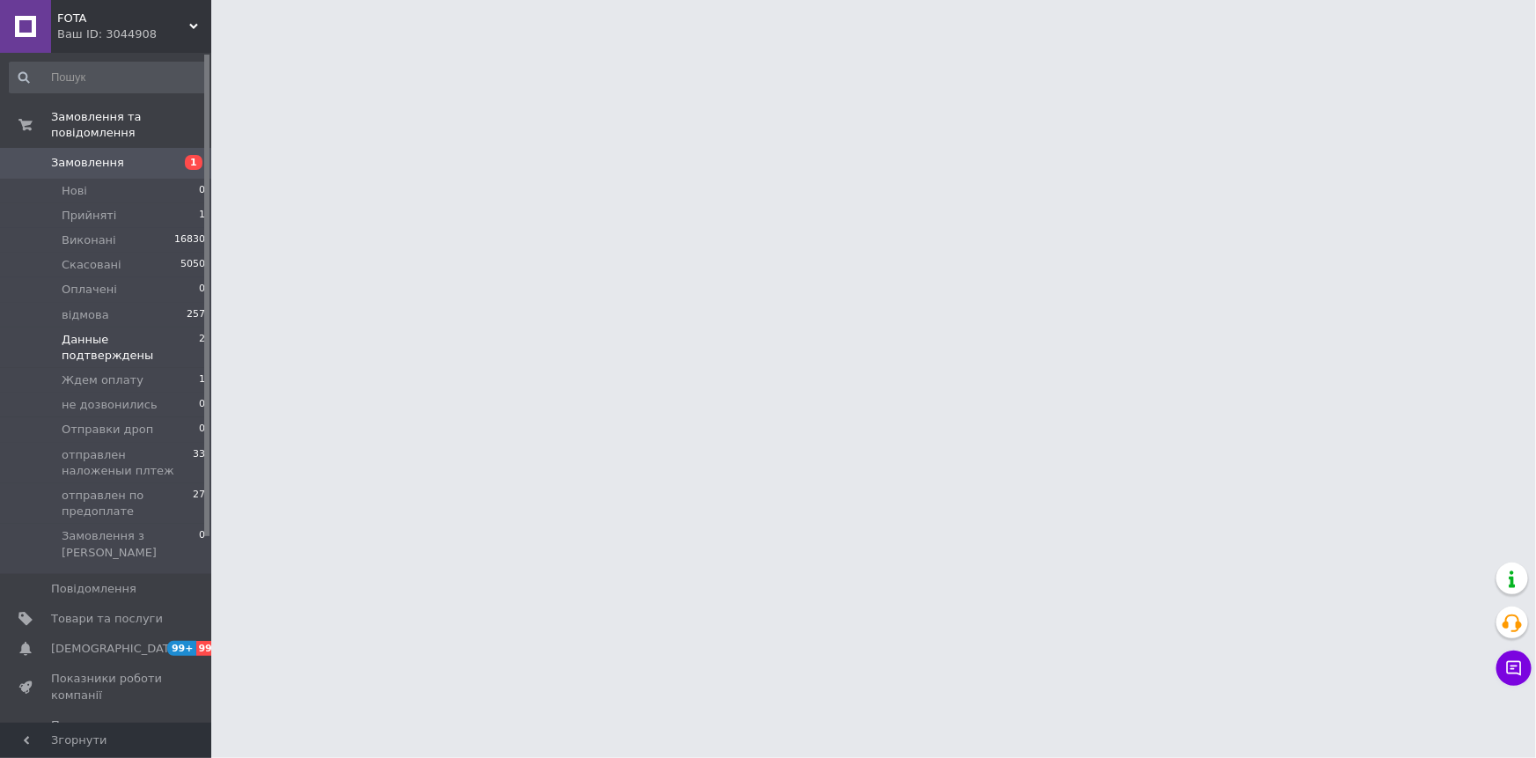
click at [181, 332] on span "Данные подтверждены" at bounding box center [130, 348] width 137 height 32
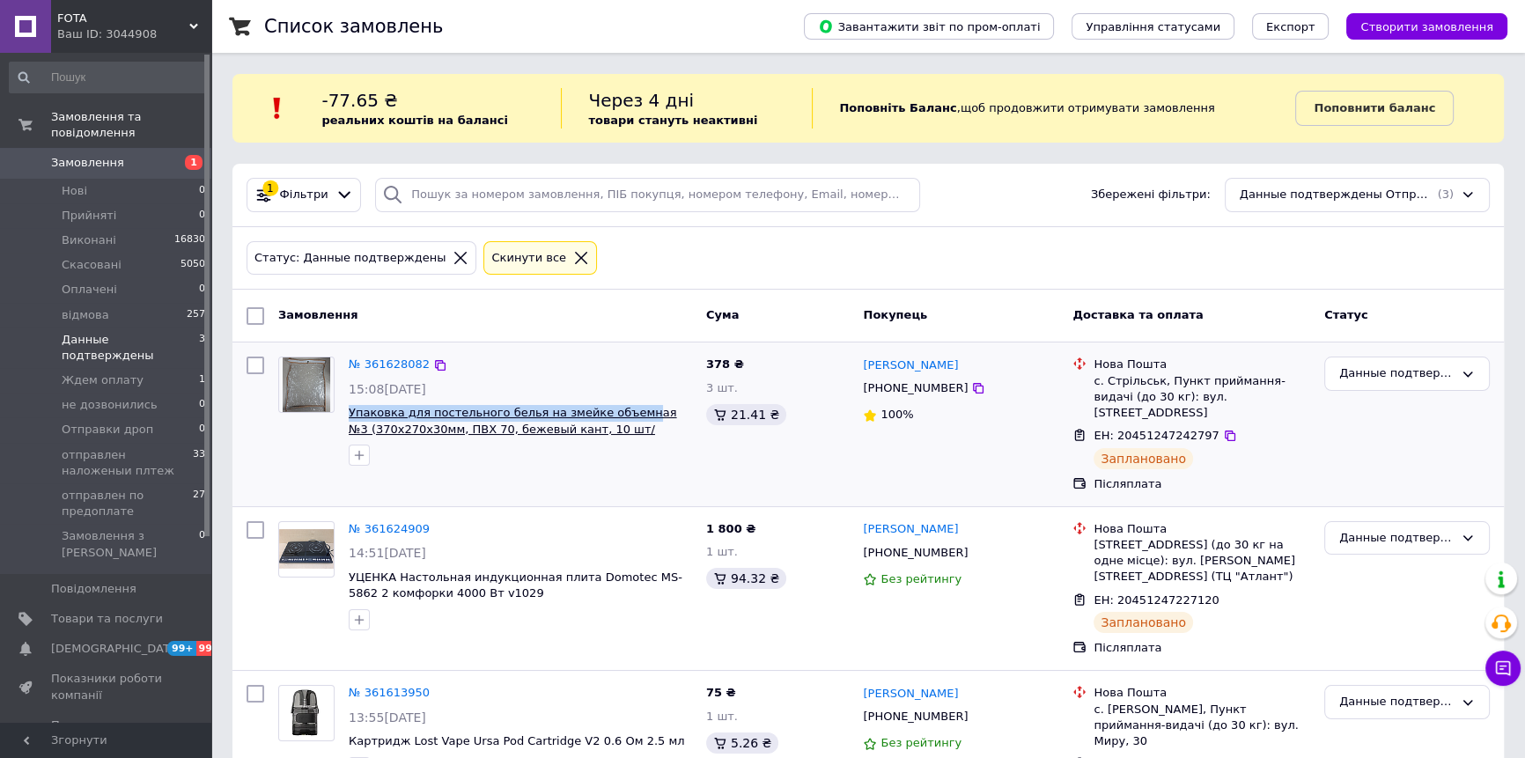
drag, startPoint x: 345, startPoint y: 414, endPoint x: 623, endPoint y: 415, distance: 277.4
click at [623, 415] on div "№ 361628082 15:08[DATE] Упаковка для постельного белья на змейке объемная №3 (3…" at bounding box center [520, 411] width 357 height 123
copy span "Упаковка для постельного белья на змейке объемн"
click at [371, 359] on link "№ 361628082" at bounding box center [389, 363] width 81 height 13
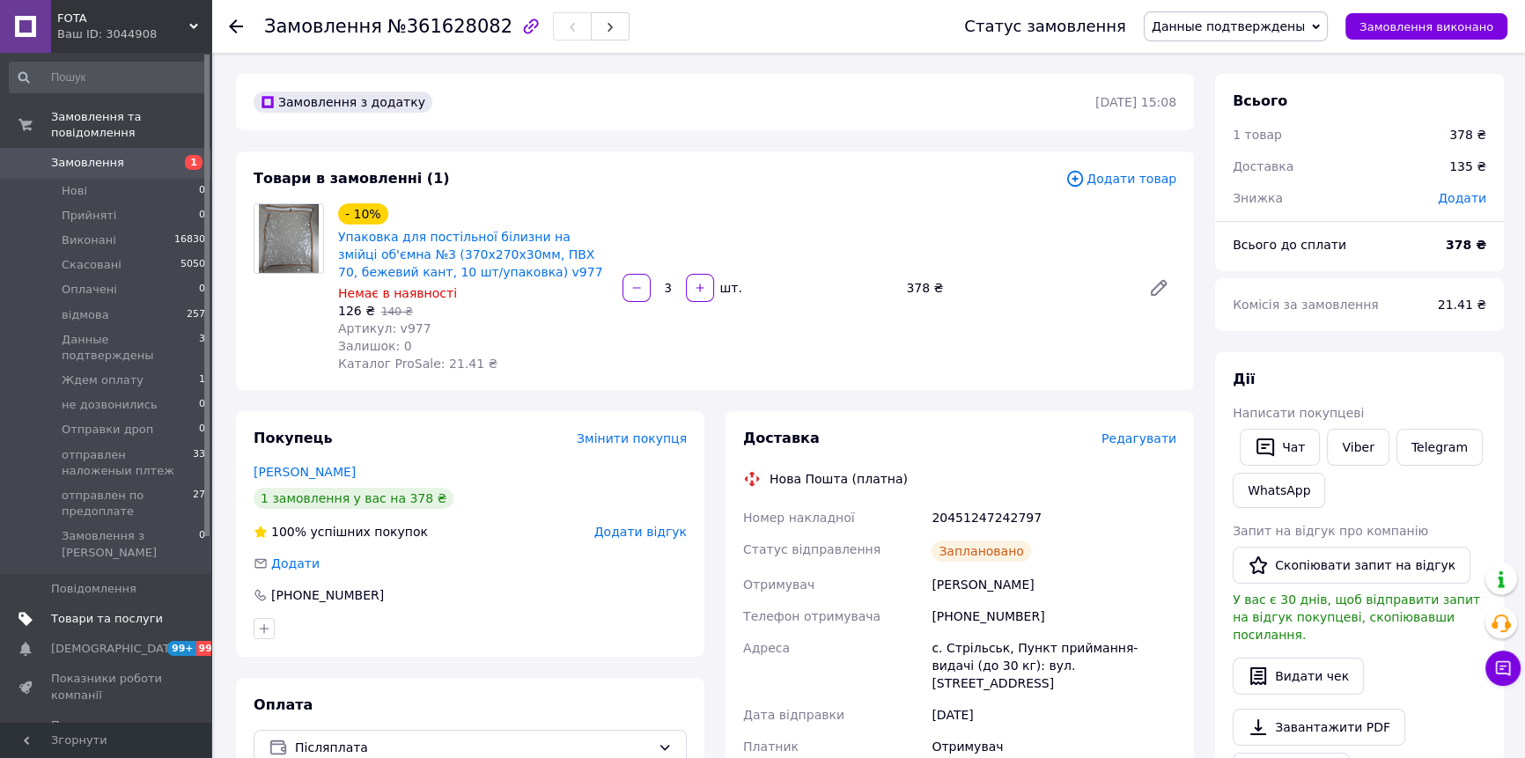
click at [98, 611] on span "Товари та послуги" at bounding box center [107, 619] width 112 height 16
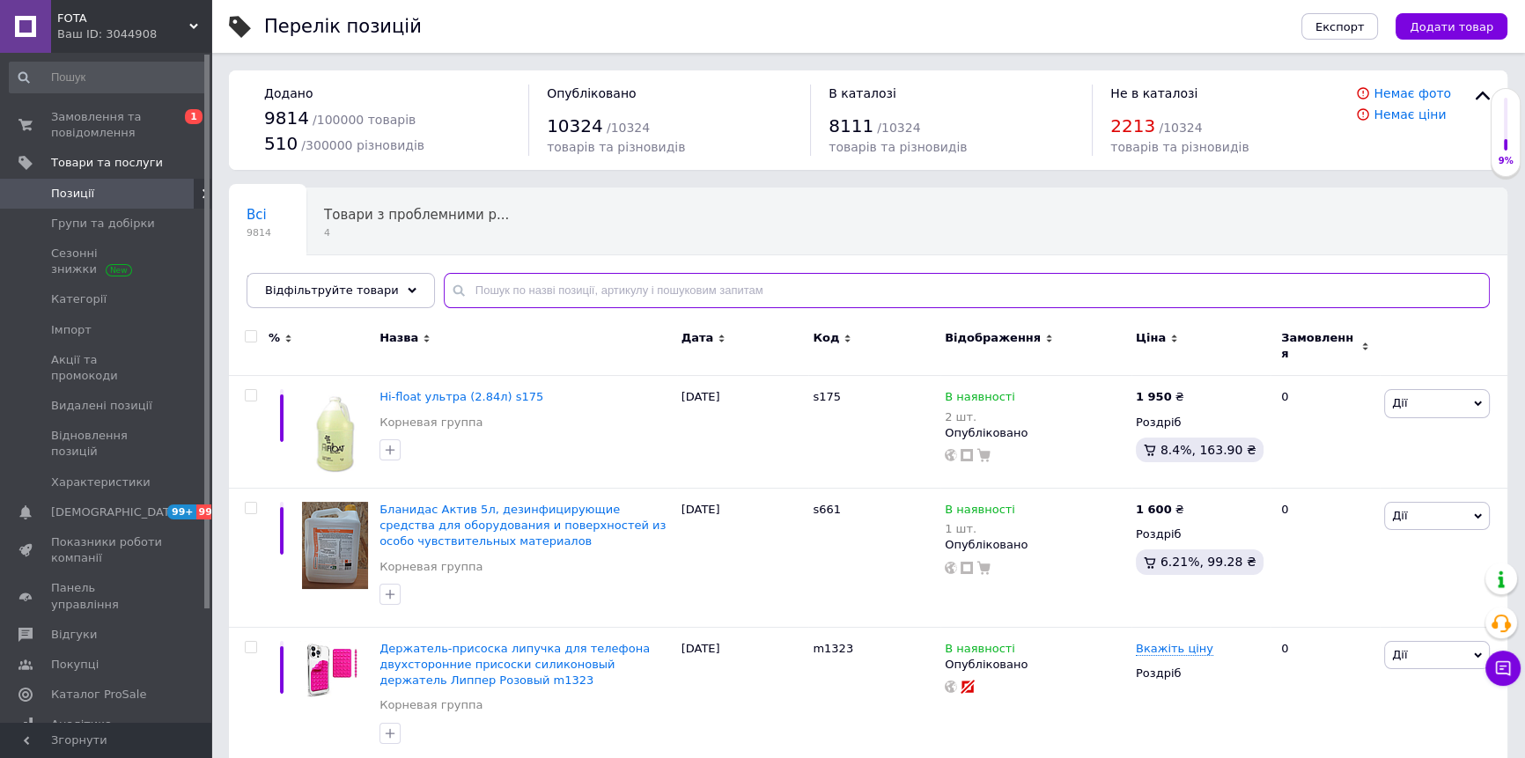
click at [572, 288] on input "text" at bounding box center [967, 290] width 1046 height 35
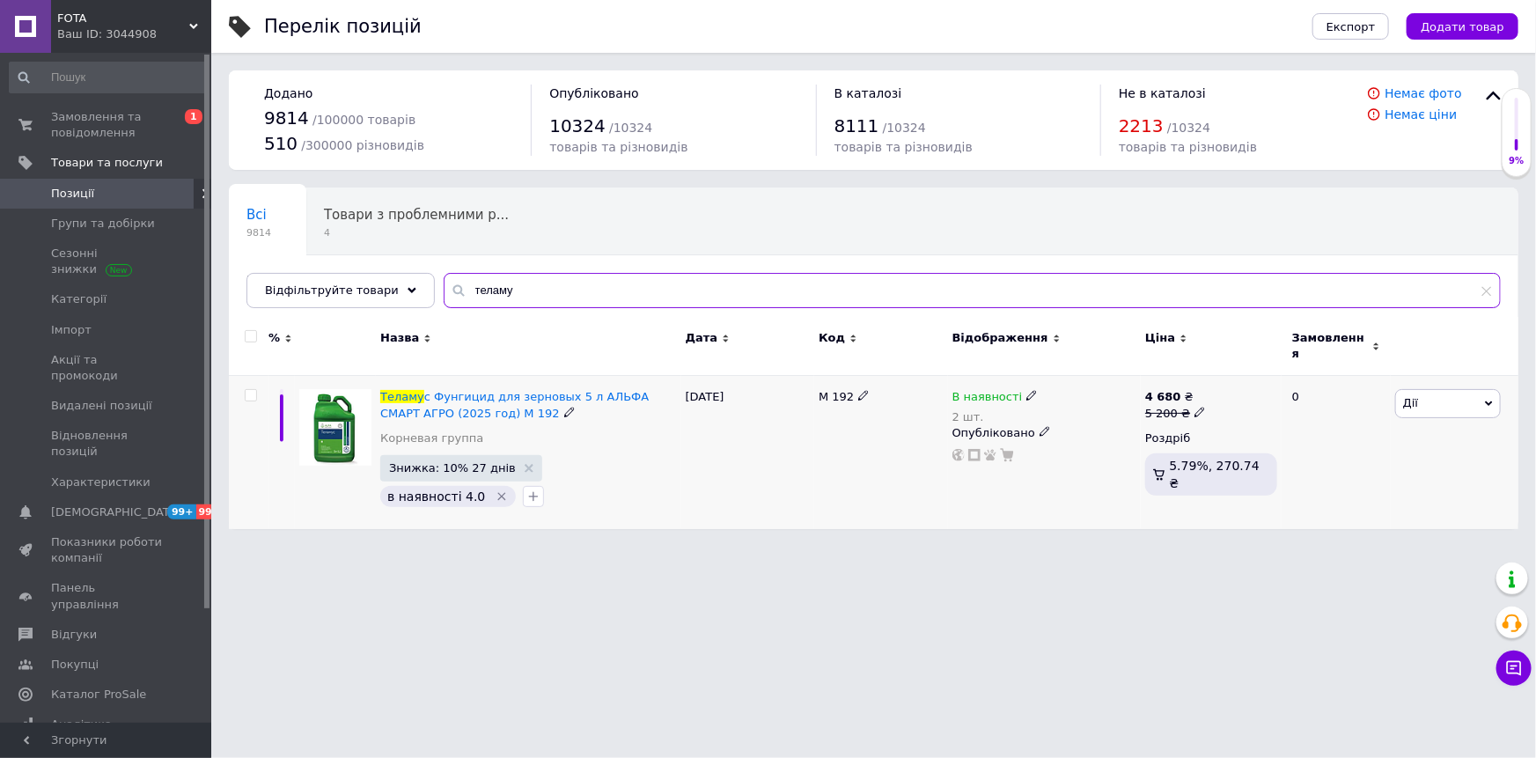
type input "теламу"
click at [1027, 390] on icon at bounding box center [1032, 395] width 11 height 11
click at [1074, 377] on span "В наявності" at bounding box center [1092, 383] width 70 height 13
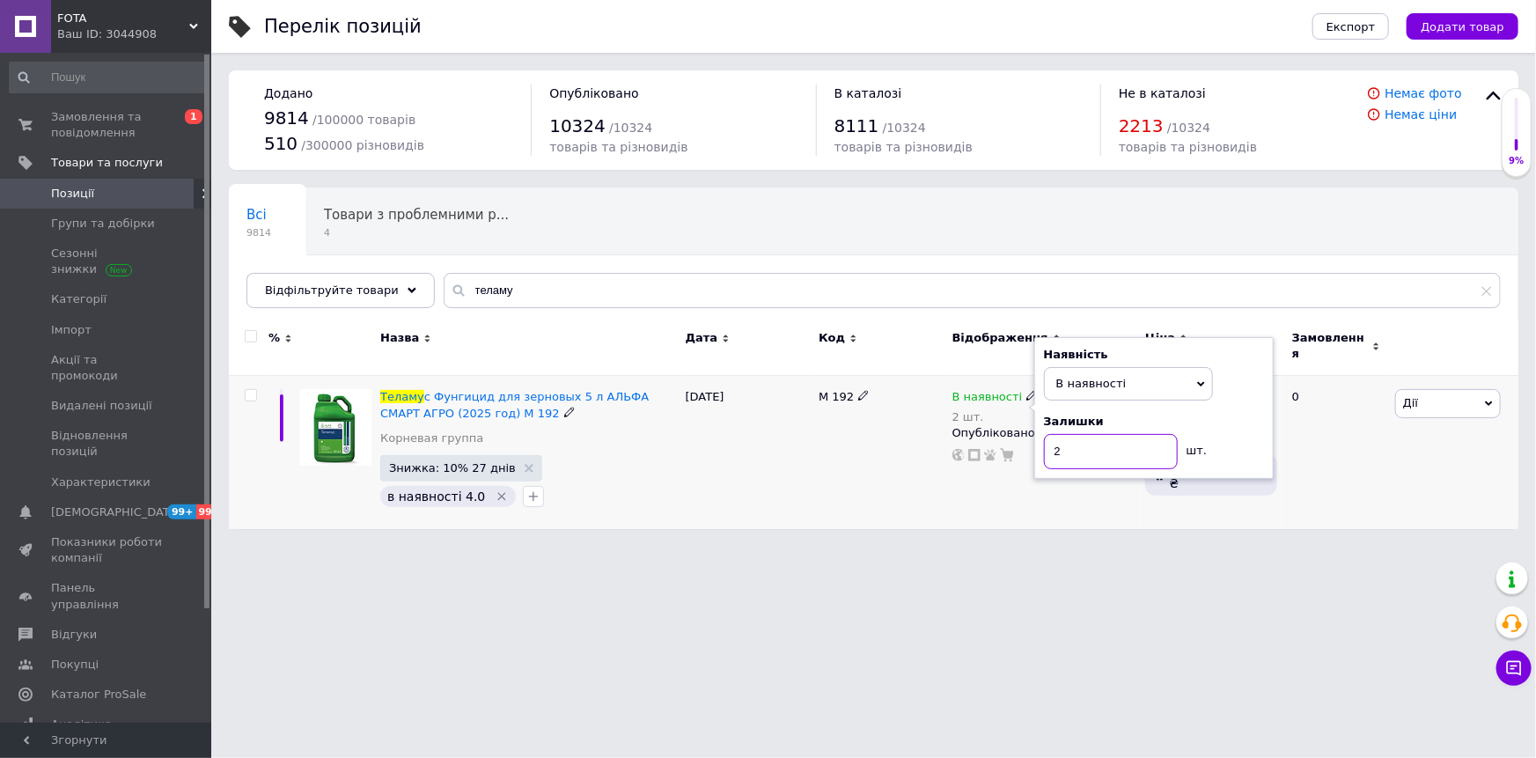
drag, startPoint x: 1078, startPoint y: 439, endPoint x: 901, endPoint y: 418, distance: 178.2
click at [939, 421] on div "Теламу с Фунгицид для зерновых 5 л АЛЬФА СМАРТ АГРО (2025 год) М 192 Корневая г…" at bounding box center [874, 452] width 1290 height 153
type input "3"
